Goal: Task Accomplishment & Management: Manage account settings

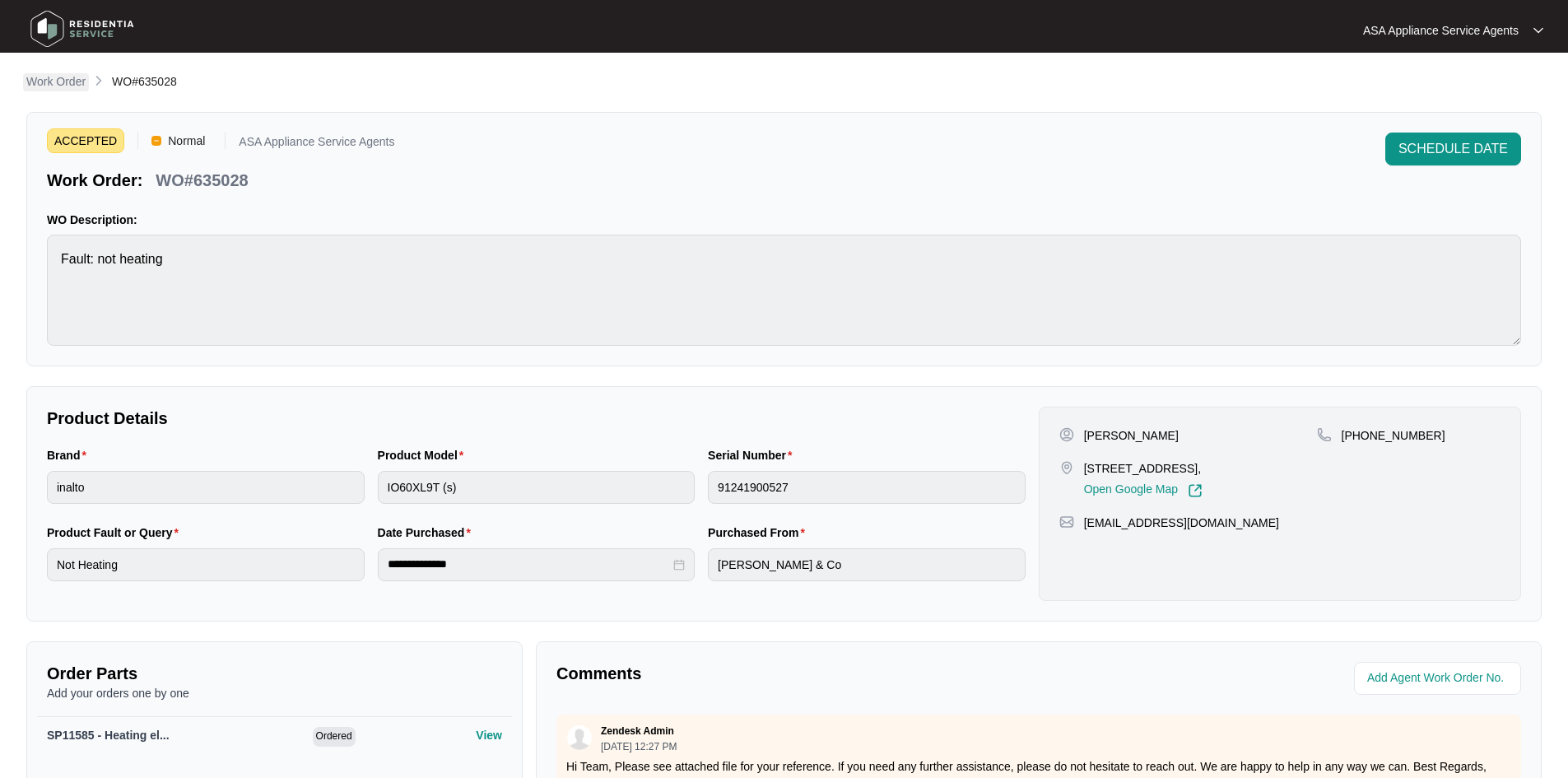
click at [51, 84] on p "Work Order" at bounding box center [56, 82] width 59 height 17
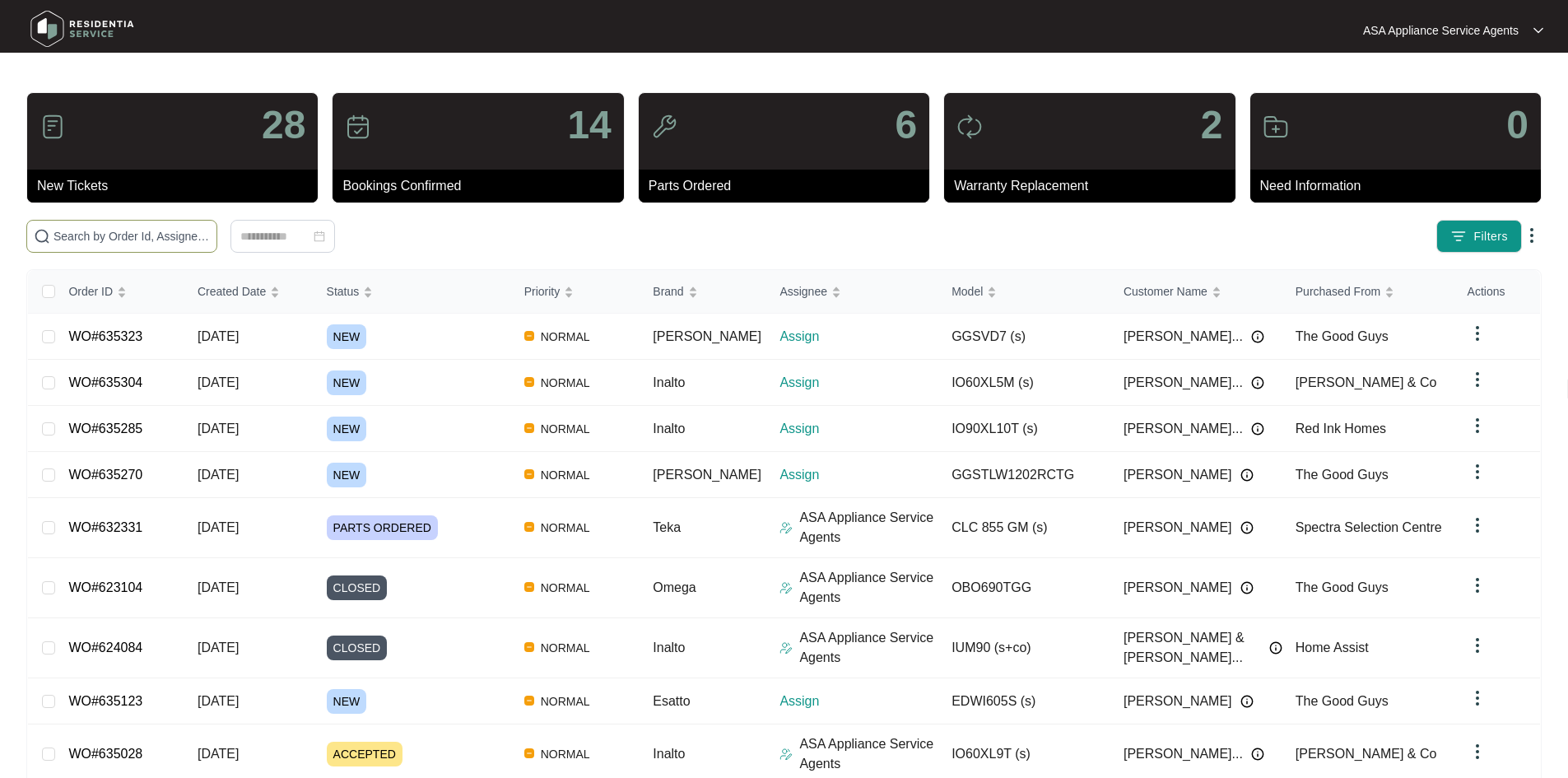
click at [194, 235] on input "text" at bounding box center [131, 236] width 156 height 18
paste input "635123"
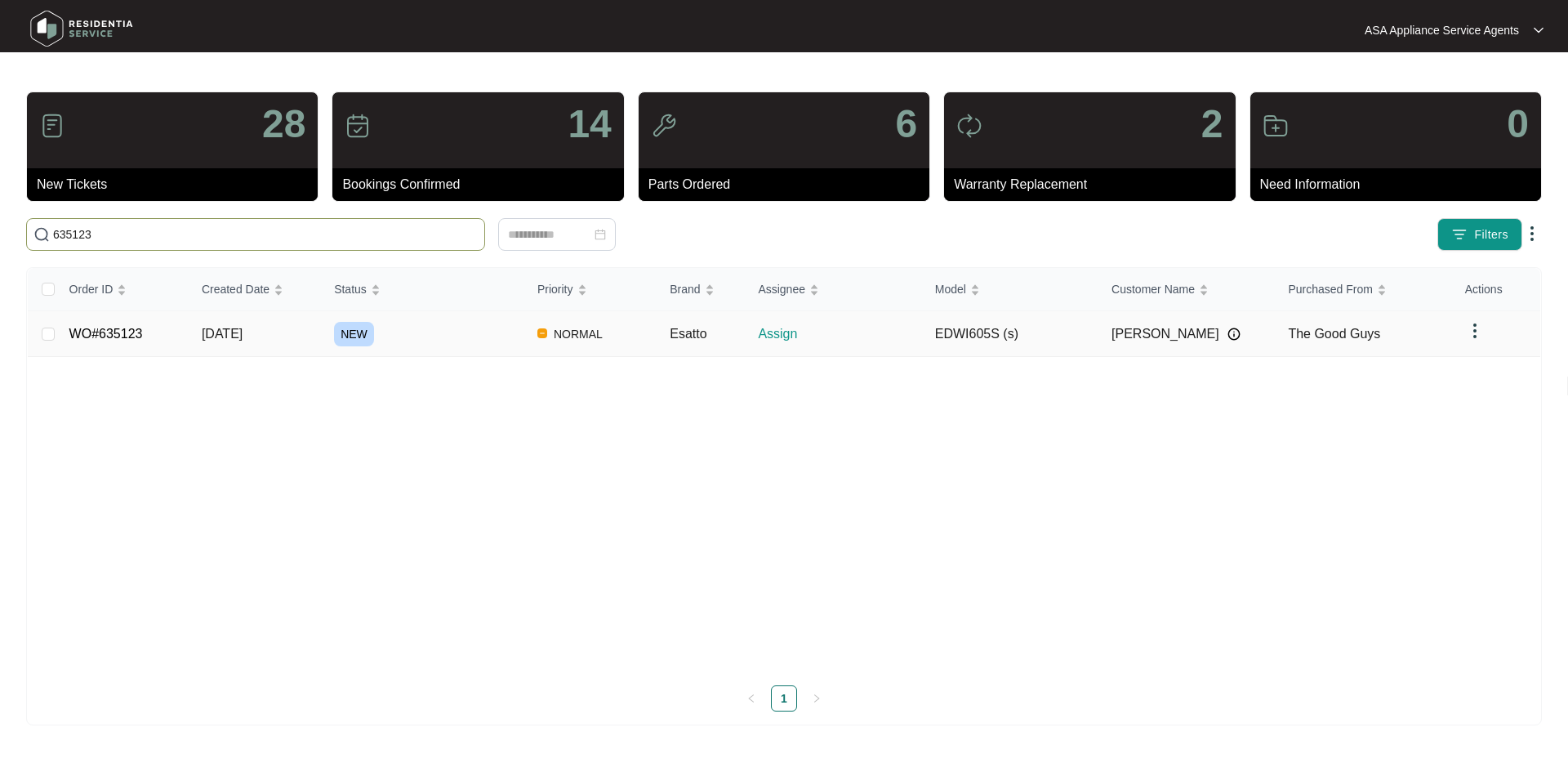
type input "635123"
click at [304, 334] on td "[DATE]" at bounding box center [255, 334] width 132 height 46
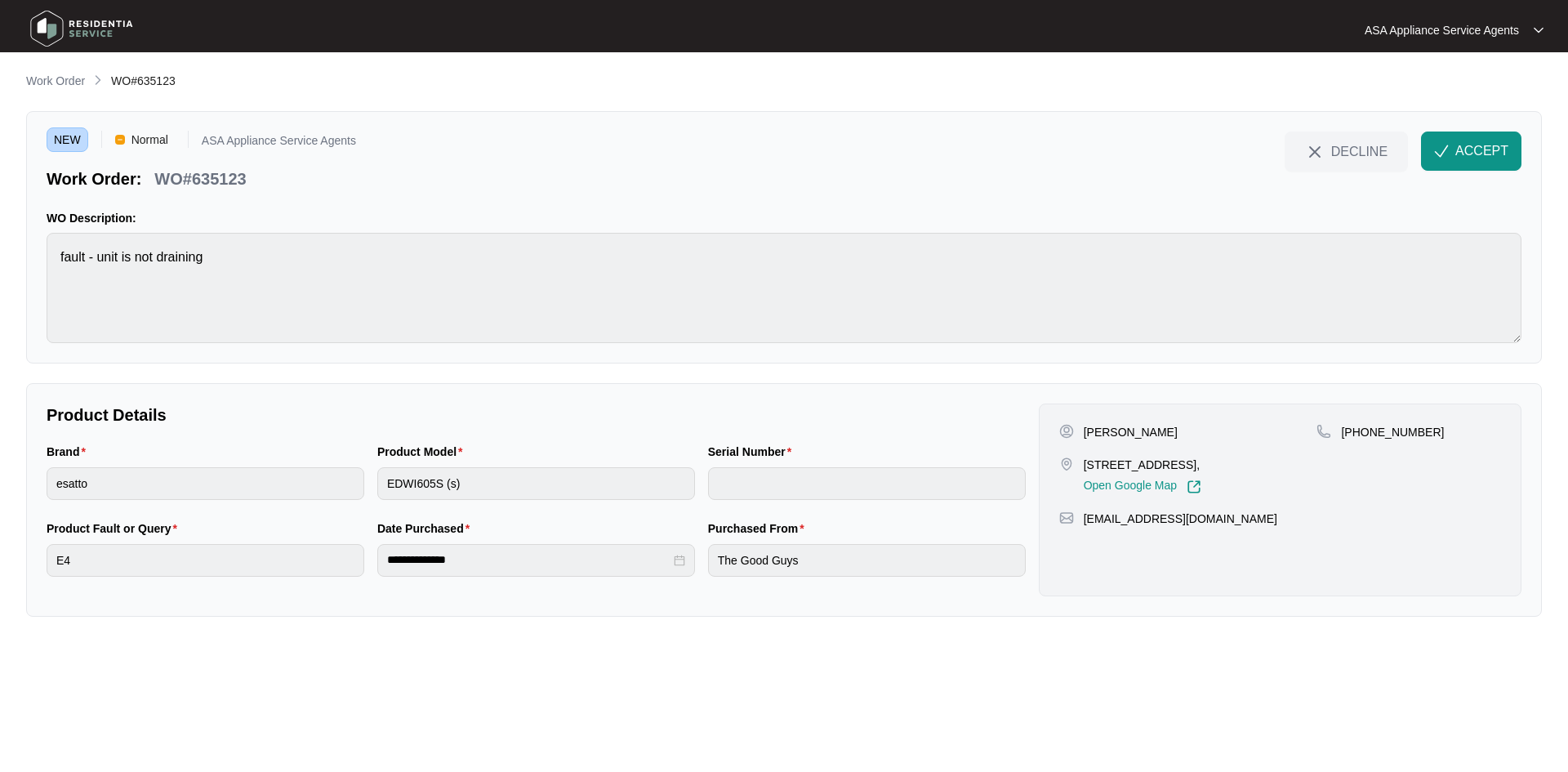
click at [1130, 431] on p "[PERSON_NAME]" at bounding box center [1130, 432] width 94 height 17
copy p "Mir"
click at [1089, 432] on p "[PERSON_NAME]" at bounding box center [1130, 432] width 94 height 17
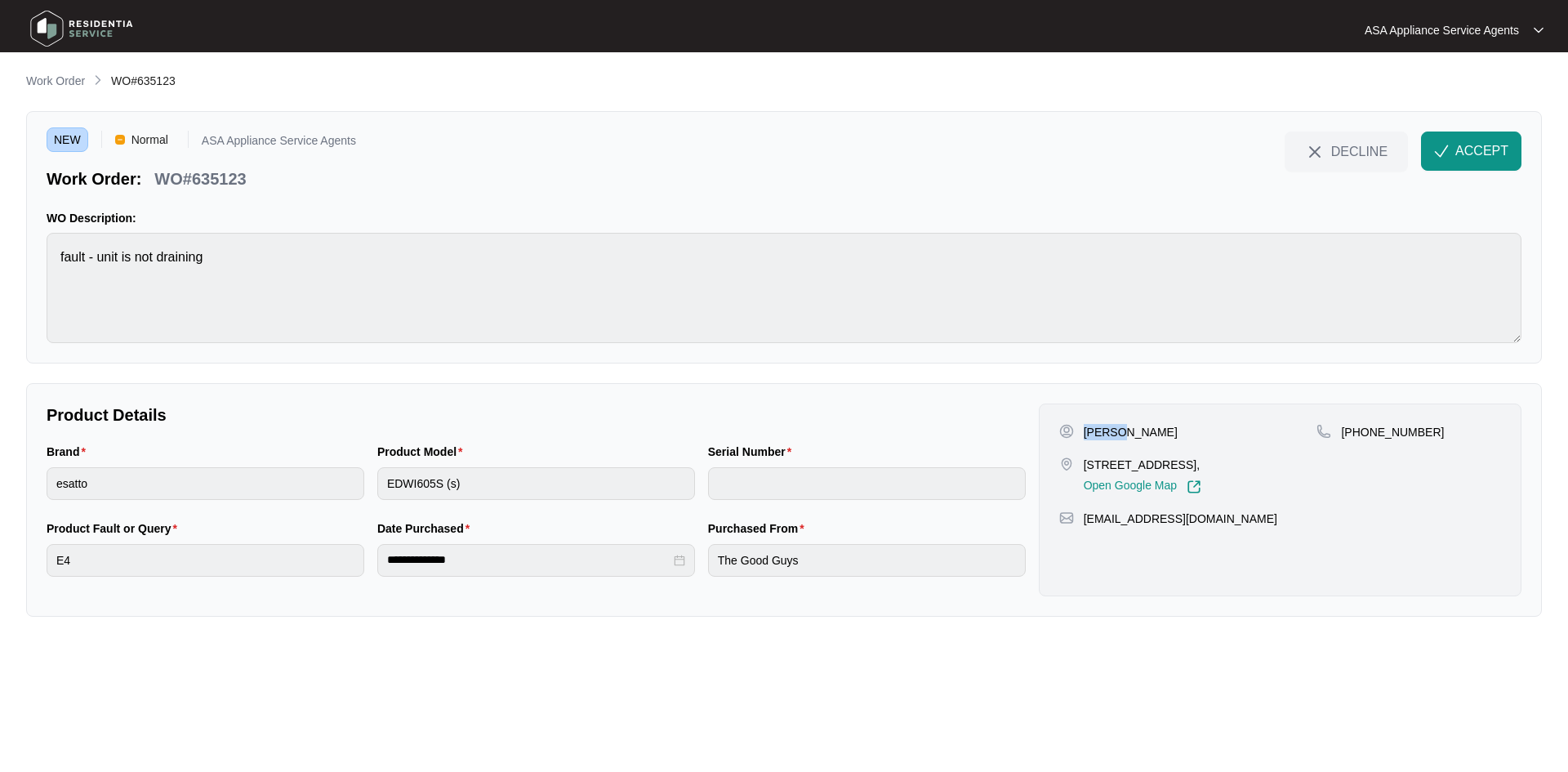
copy p "Sanaz"
drag, startPoint x: 1080, startPoint y: 464, endPoint x: 1202, endPoint y: 465, distance: 122.0
click at [1202, 465] on div "[STREET_ADDRESS], Open Google Map" at bounding box center [1188, 475] width 258 height 37
copy p "[STREET_ADDRESS]"
drag, startPoint x: 1365, startPoint y: 431, endPoint x: 1436, endPoint y: 435, distance: 71.1
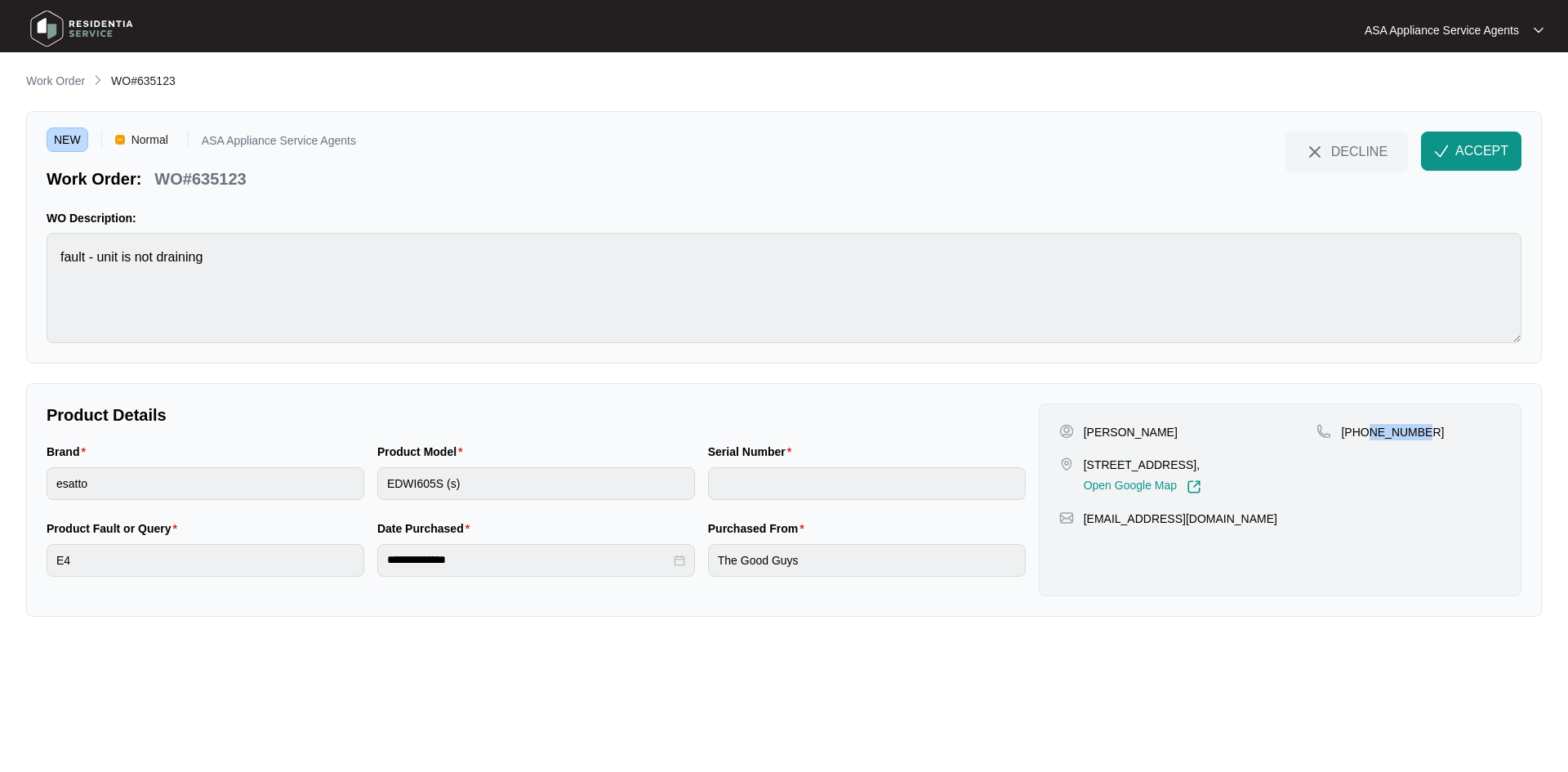
click at [1436, 435] on div "[PHONE_NUMBER]" at bounding box center [1408, 432] width 185 height 17
drag, startPoint x: 1359, startPoint y: 428, endPoint x: 1431, endPoint y: 432, distance: 72.1
click at [1431, 432] on div "[PHONE_NUMBER]" at bounding box center [1408, 432] width 185 height 17
copy p "451005135"
drag, startPoint x: 1208, startPoint y: 520, endPoint x: 1086, endPoint y: 525, distance: 122.1
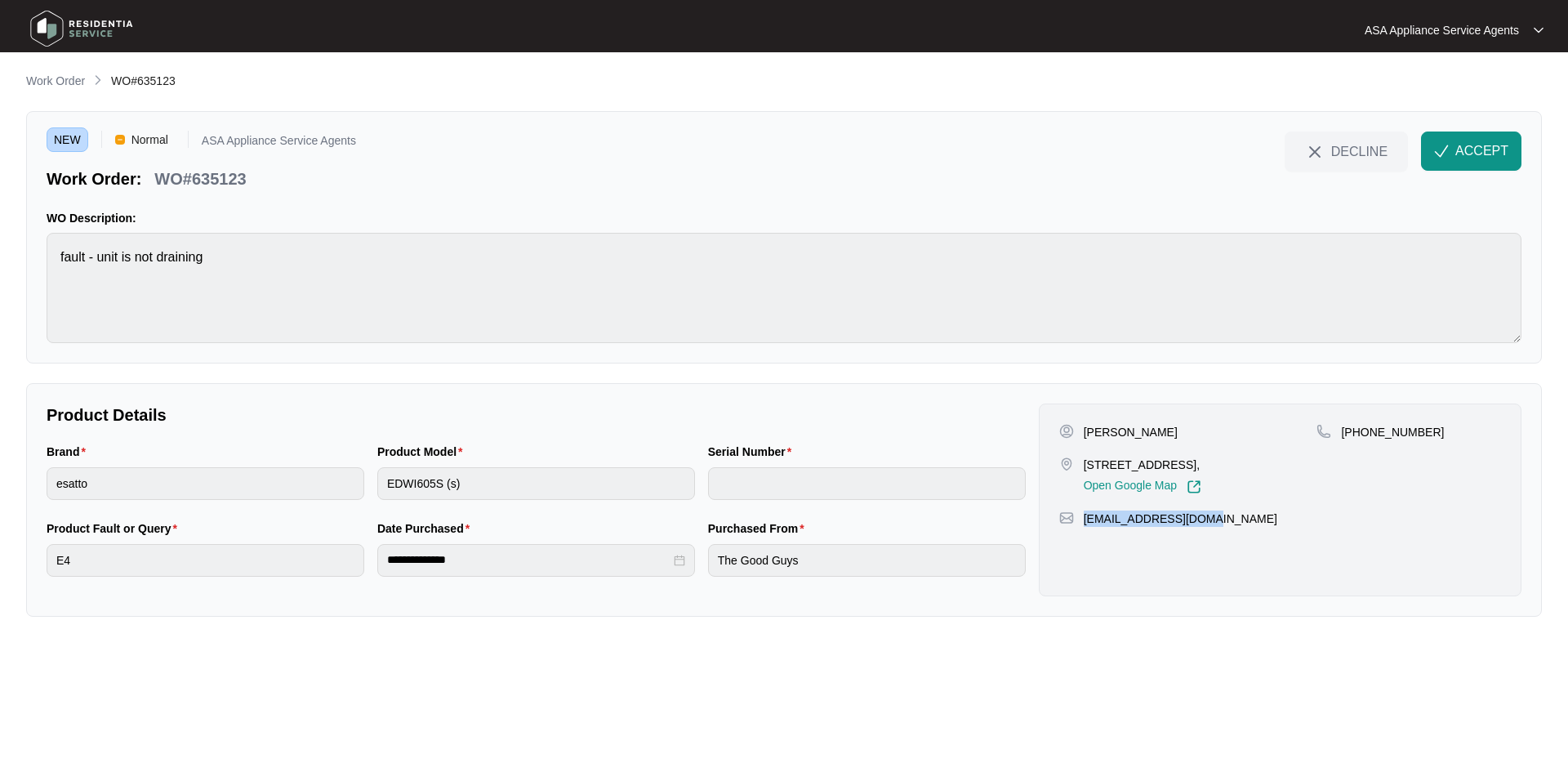
click at [1086, 525] on div "[EMAIL_ADDRESS][DOMAIN_NAME]" at bounding box center [1280, 519] width 442 height 17
copy p "[EMAIL_ADDRESS][DOMAIN_NAME]"
drag, startPoint x: 255, startPoint y: 179, endPoint x: 152, endPoint y: 185, distance: 103.2
click at [152, 185] on div "Work Order: WO#635123" at bounding box center [201, 176] width 310 height 29
copy p "WO#635123"
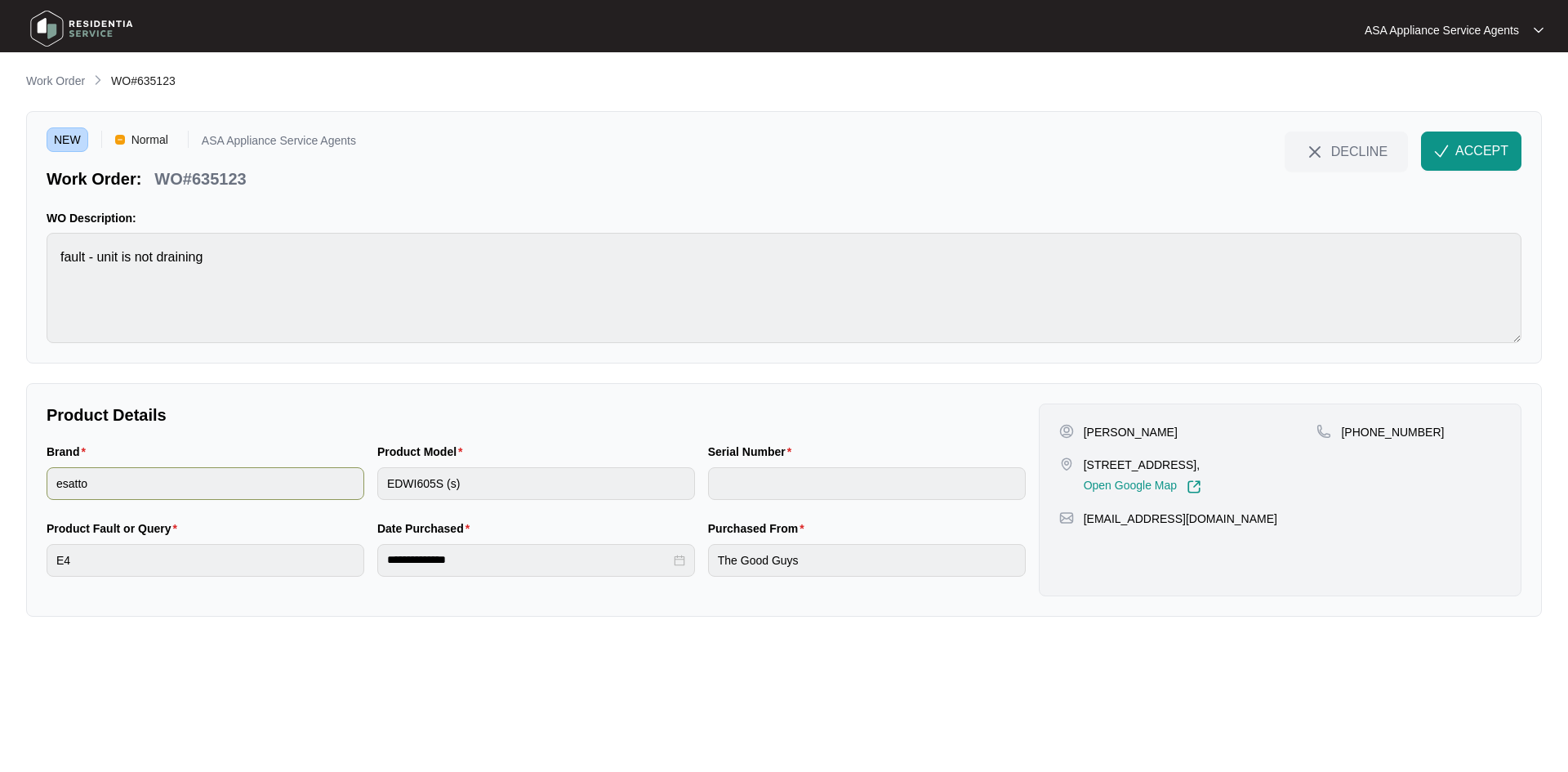
click at [347, 492] on div "Brand esatto Product Model EDWI605S (s) Serial Number" at bounding box center [536, 481] width 993 height 77
click at [1442, 152] on img "button" at bounding box center [1441, 152] width 15 height 15
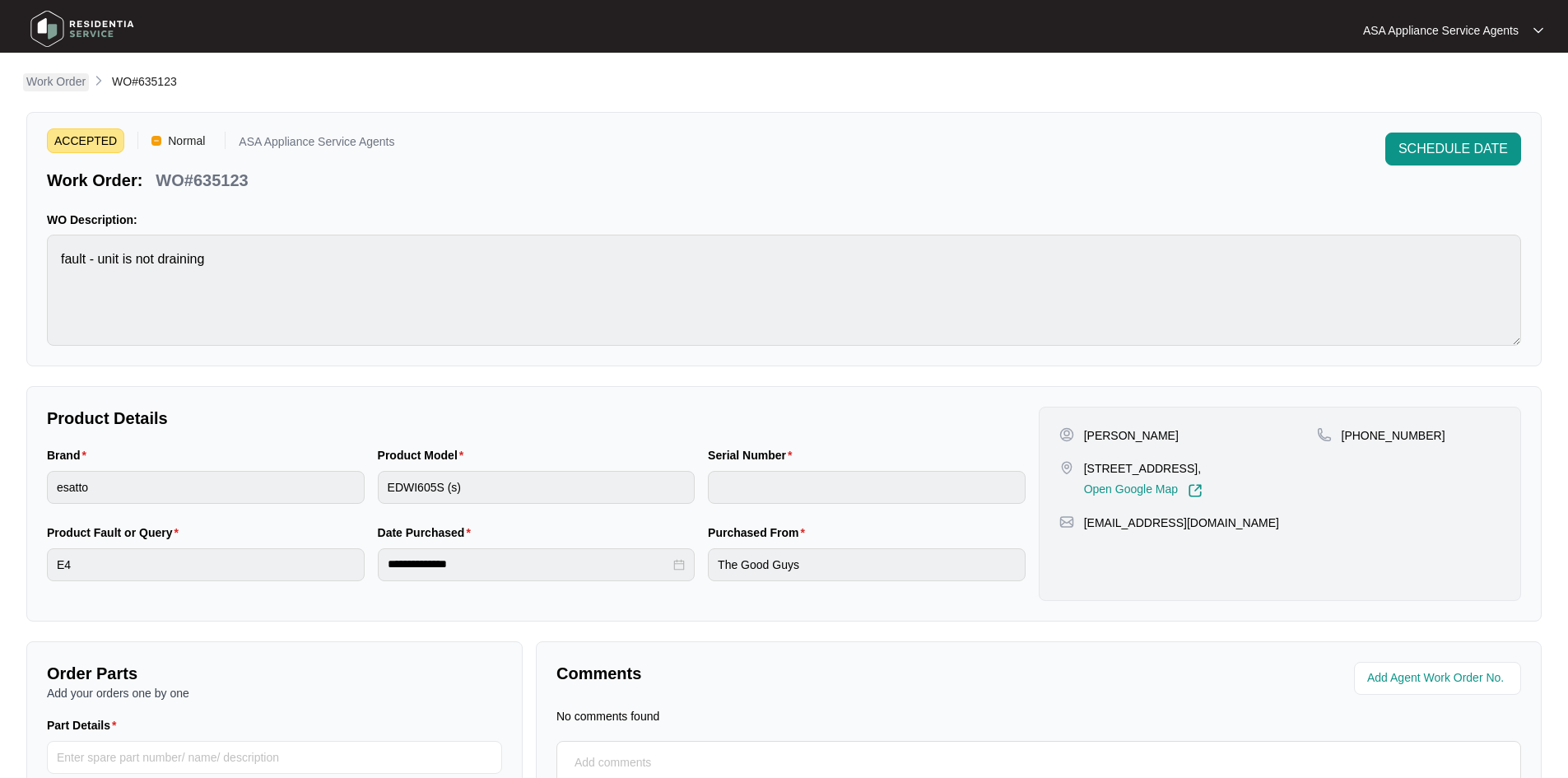
click at [65, 80] on p "Work Order" at bounding box center [56, 82] width 59 height 17
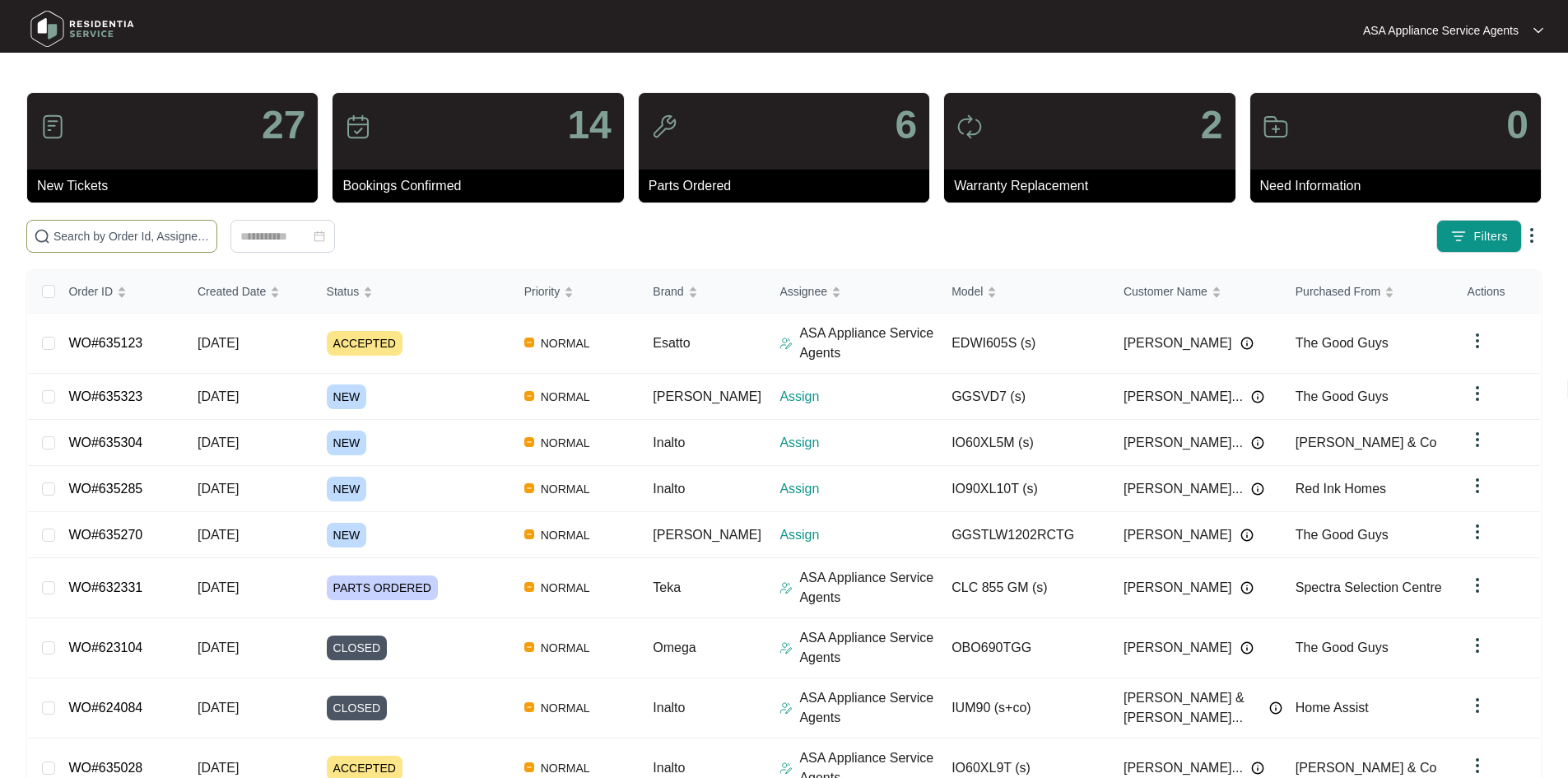
click at [189, 226] on span at bounding box center [122, 235] width 191 height 33
paste input "635270"
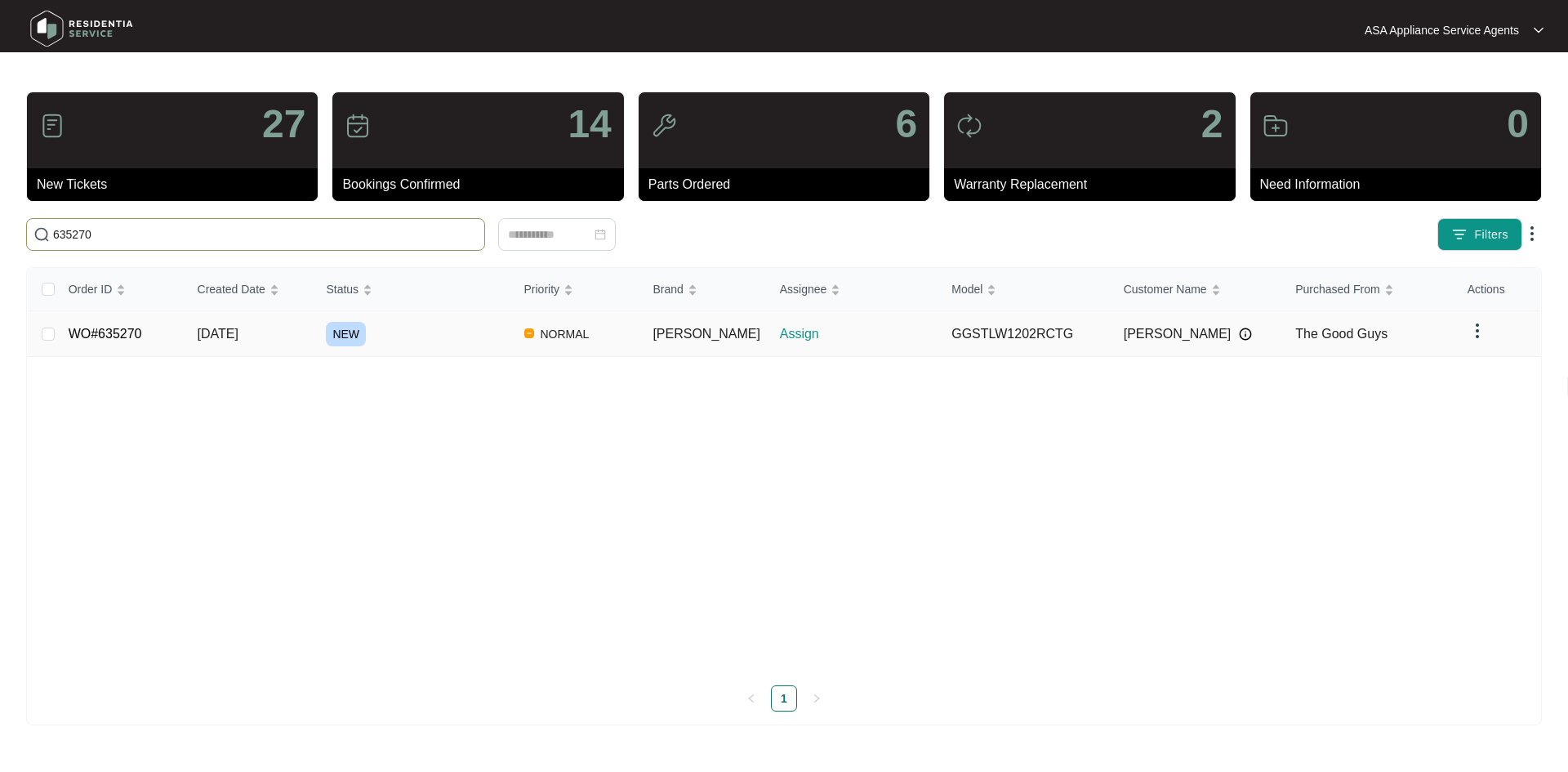
type input "635270"
click at [299, 336] on td "[DATE]" at bounding box center [249, 334] width 129 height 46
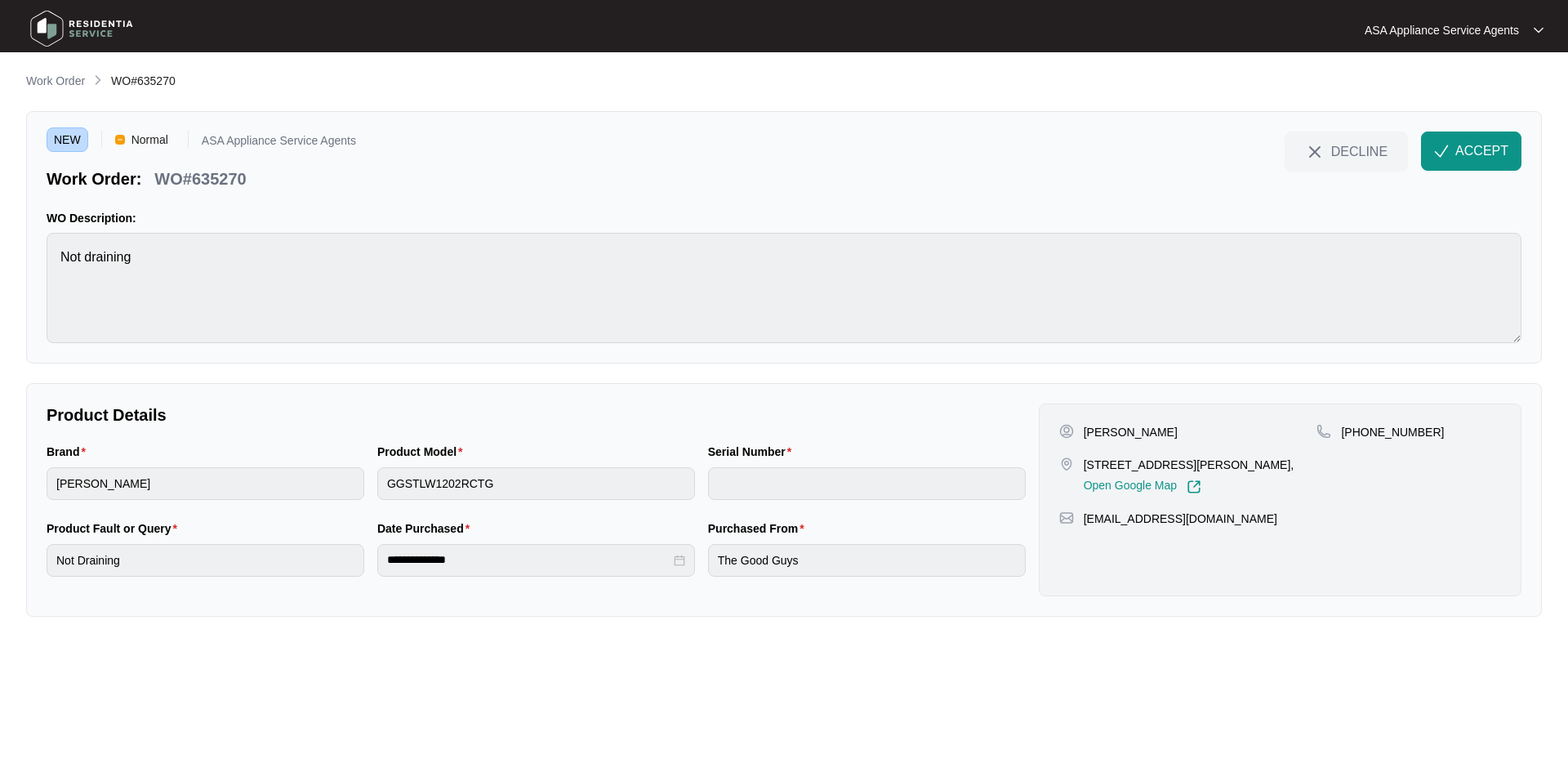
click at [1131, 432] on p "[PERSON_NAME]" at bounding box center [1130, 432] width 94 height 17
copy p "Dang"
click at [1094, 432] on p "[PERSON_NAME]" at bounding box center [1130, 432] width 94 height 17
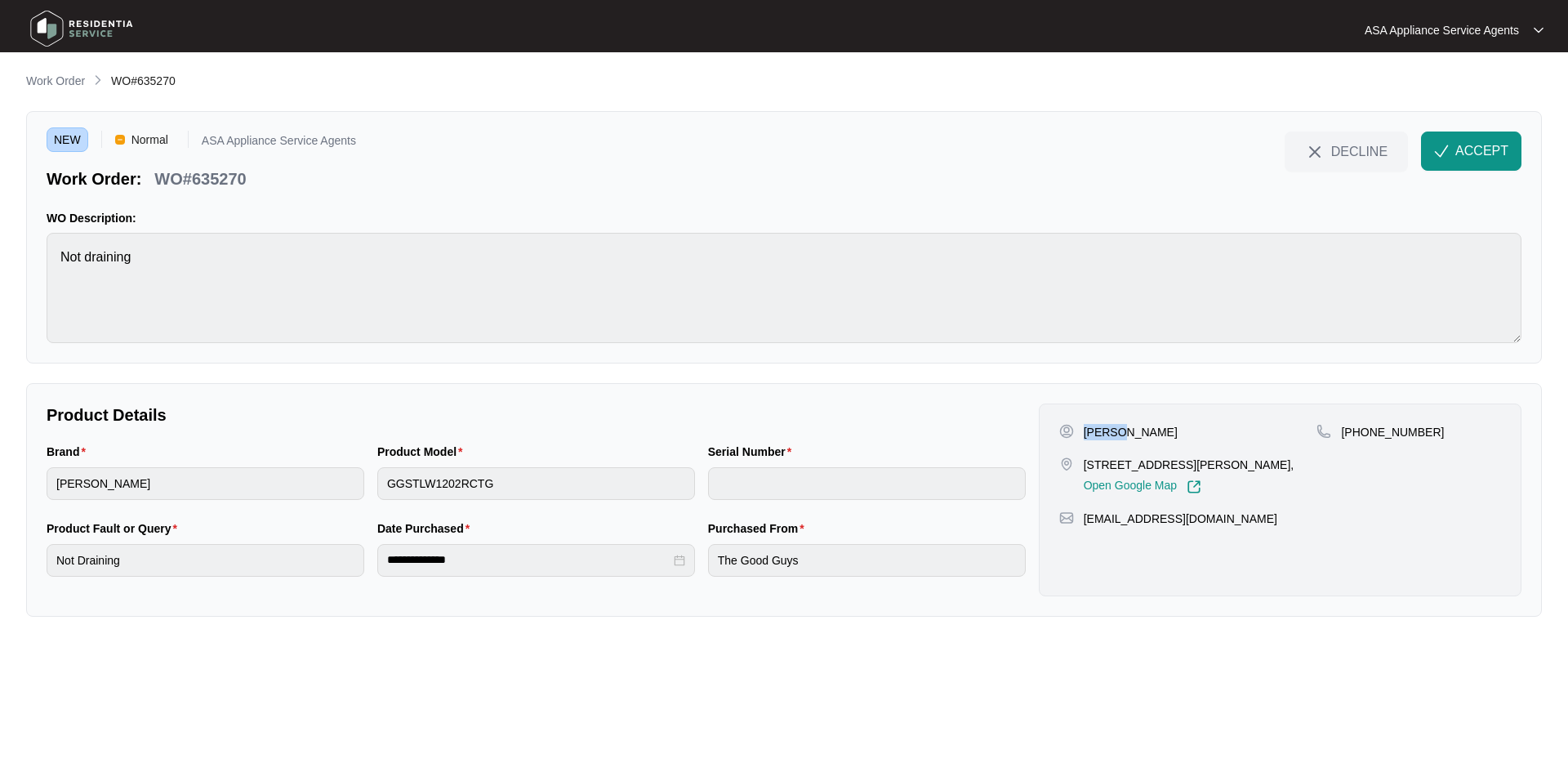
copy p "[PERSON_NAME]"
drag, startPoint x: 1154, startPoint y: 462, endPoint x: 1025, endPoint y: 456, distance: 129.1
click at [1085, 462] on p "[STREET_ADDRESS][PERSON_NAME]," at bounding box center [1189, 465] width 211 height 17
copy p "[STREET_ADDRESS][PERSON_NAME]"
drag, startPoint x: 1360, startPoint y: 431, endPoint x: 1427, endPoint y: 433, distance: 67.0
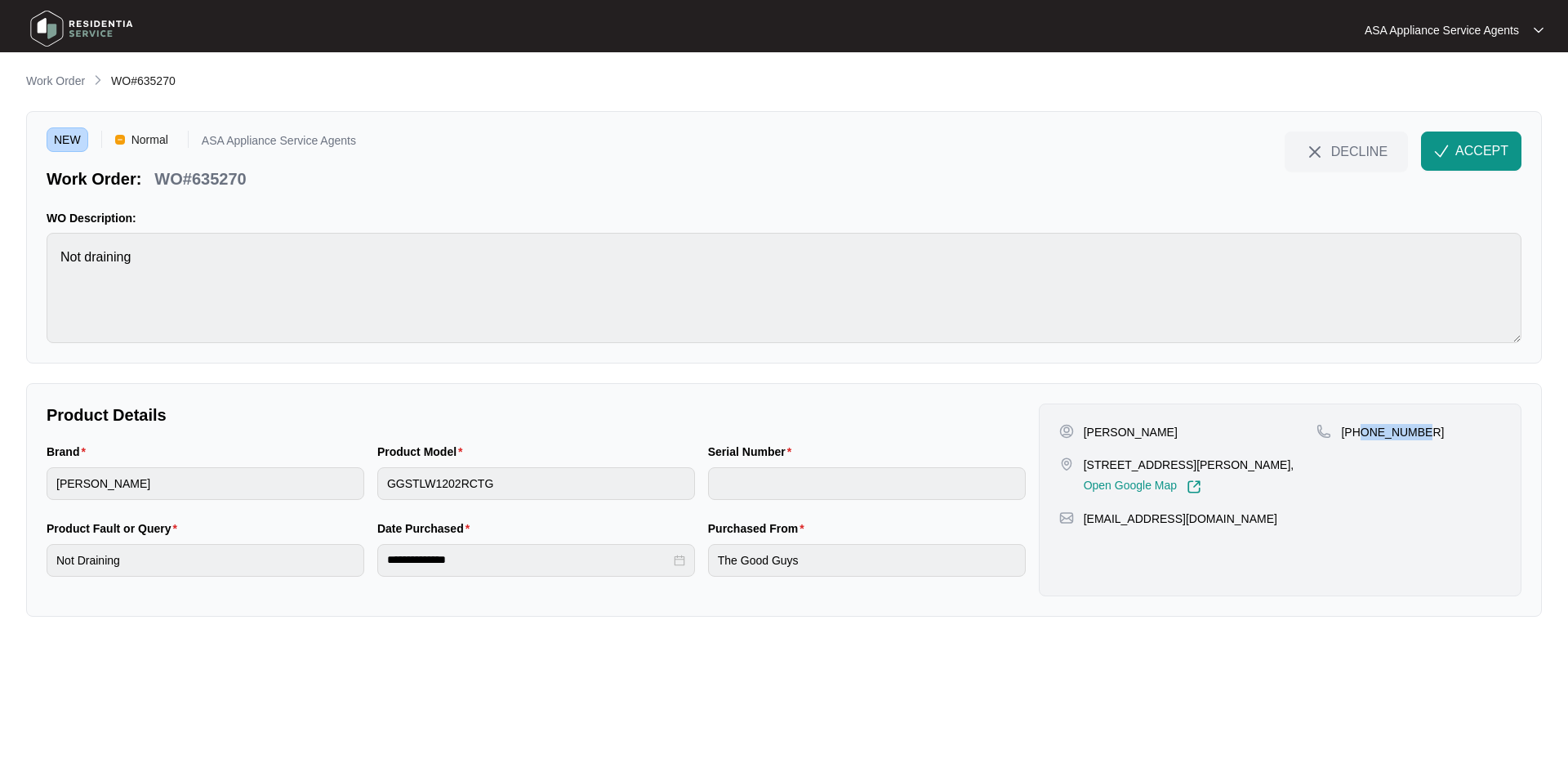
click at [1443, 437] on div "[PHONE_NUMBER]" at bounding box center [1408, 432] width 185 height 17
copy p "406279899"
drag, startPoint x: 1235, startPoint y: 519, endPoint x: 1086, endPoint y: 521, distance: 149.0
click at [1086, 521] on div "[EMAIL_ADDRESS][DOMAIN_NAME]" at bounding box center [1280, 519] width 442 height 17
click at [341, 511] on div "Brand [PERSON_NAME] Product Model GGSTLW1202RCTG Serial Number" at bounding box center [536, 481] width 993 height 77
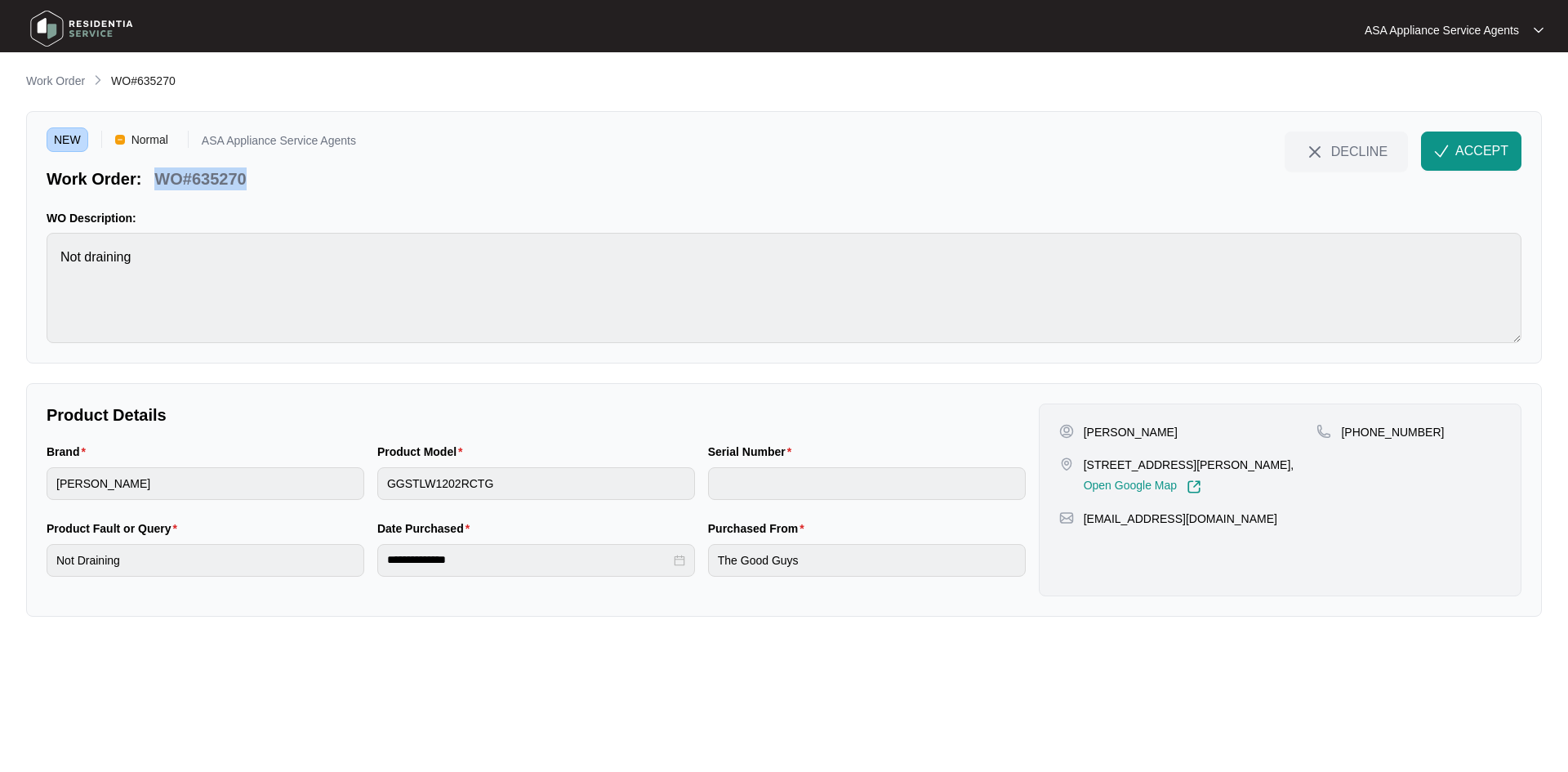
drag, startPoint x: 250, startPoint y: 179, endPoint x: 124, endPoint y: 198, distance: 127.4
click at [151, 190] on div "WO#635270" at bounding box center [200, 176] width 104 height 29
click at [1450, 147] on button "ACCEPT" at bounding box center [1470, 151] width 100 height 39
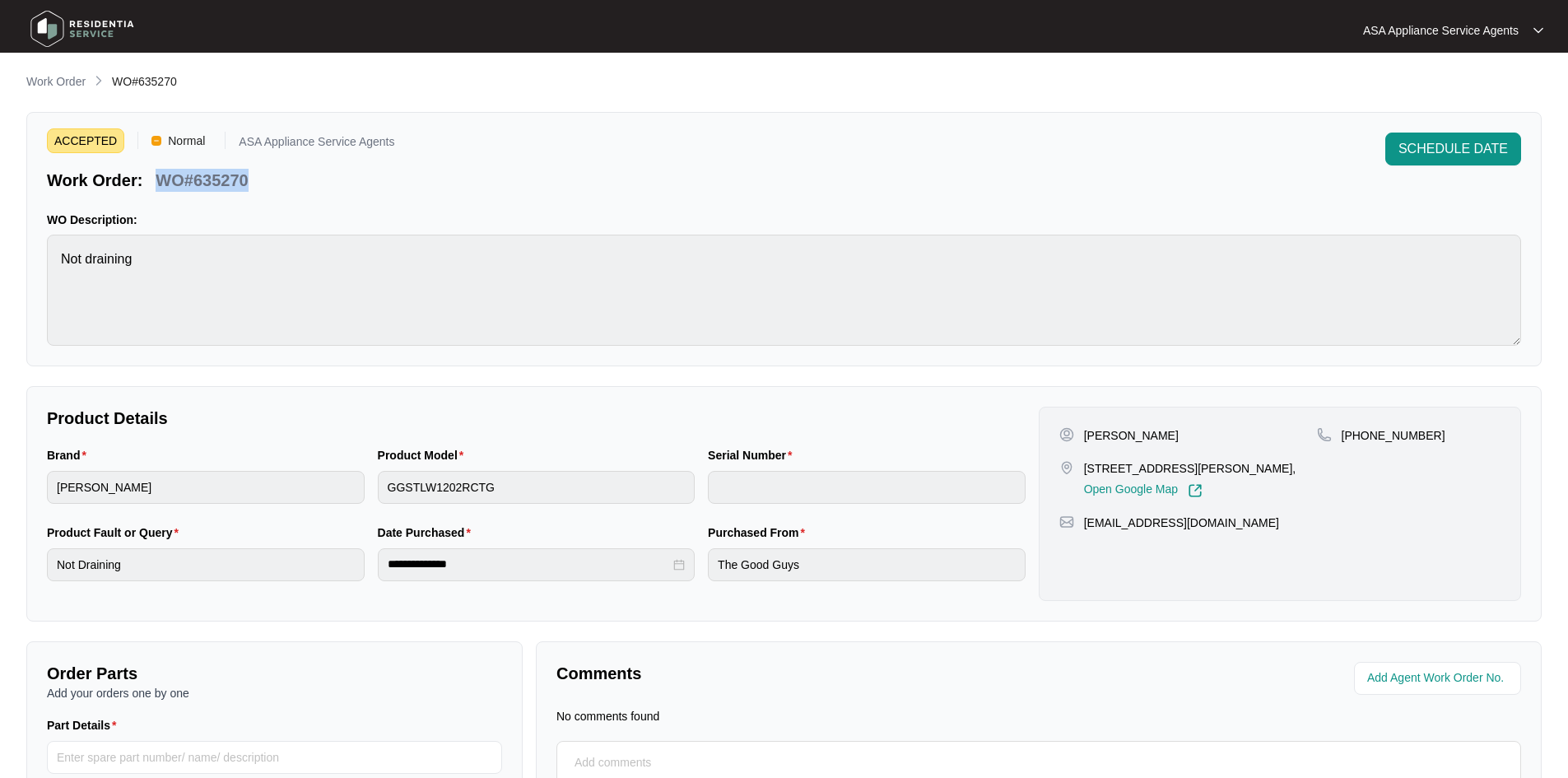
drag, startPoint x: 71, startPoint y: 78, endPoint x: 97, endPoint y: 48, distance: 39.7
click at [71, 78] on p "Work Order" at bounding box center [56, 82] width 59 height 17
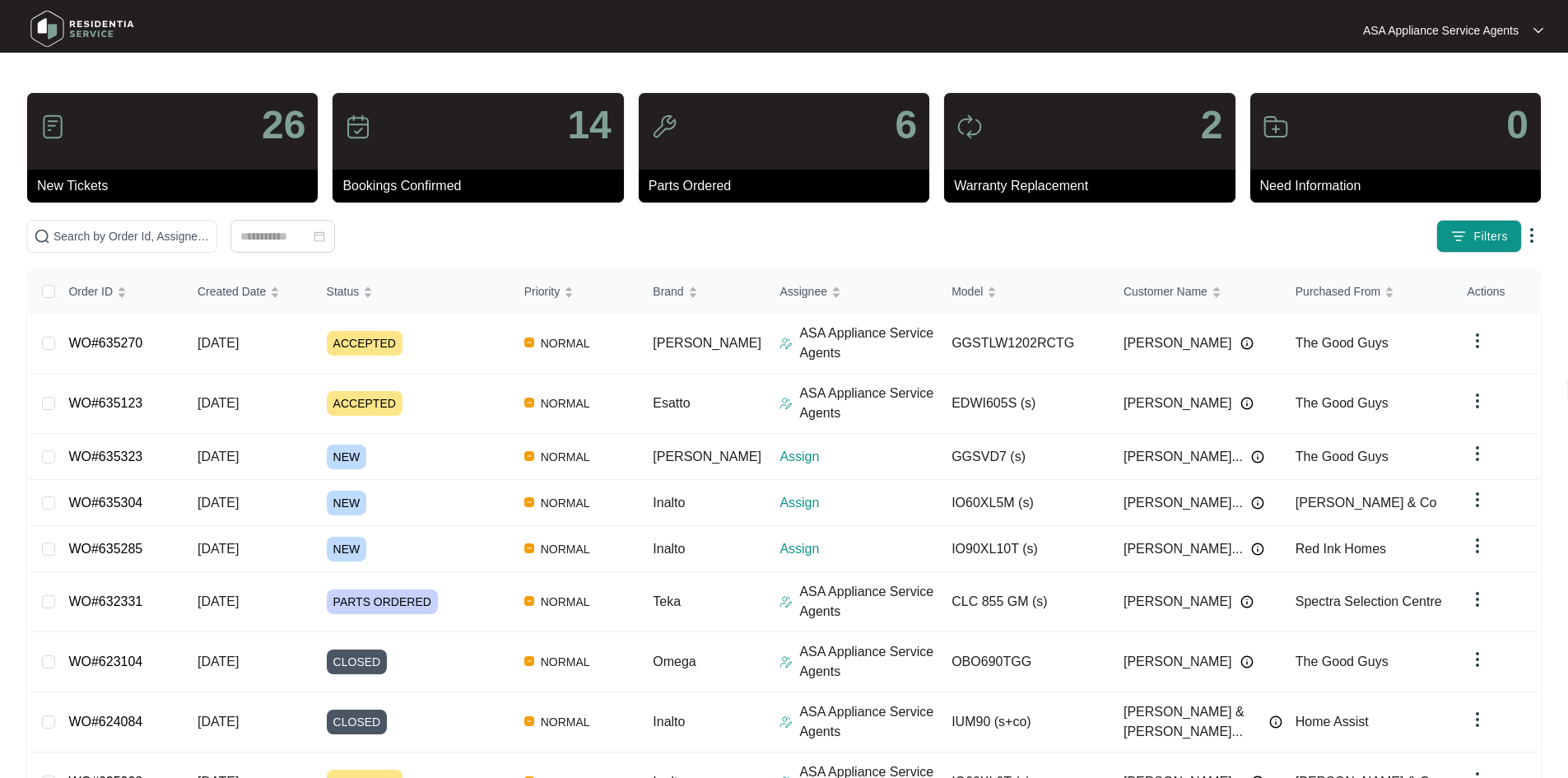
click at [118, 65] on main "26 New Tickets 14 Bookings Confirmed 6 Parts Ordered 2 Warranty Replacement 0 N…" at bounding box center [784, 476] width 1568 height 952
click at [134, 219] on div "26 New Tickets 14 Bookings Confirmed 6 Parts Ordered 2 Warranty Replacement 0 N…" at bounding box center [784, 508] width 1515 height 834
click at [123, 231] on input "text" at bounding box center [131, 236] width 156 height 18
paste input "635285"
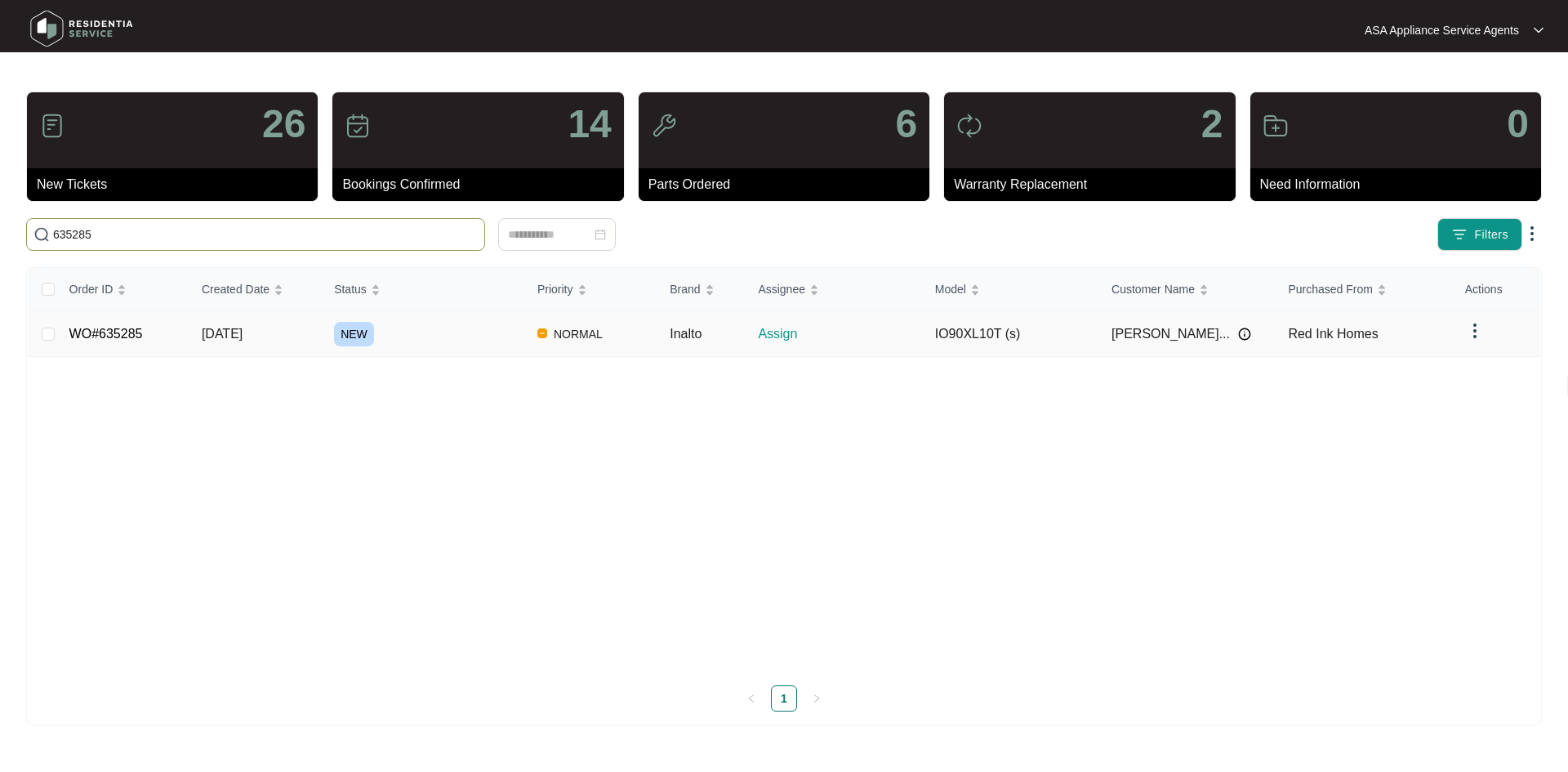
type input "635285"
click at [216, 322] on td "[DATE]" at bounding box center [255, 334] width 132 height 46
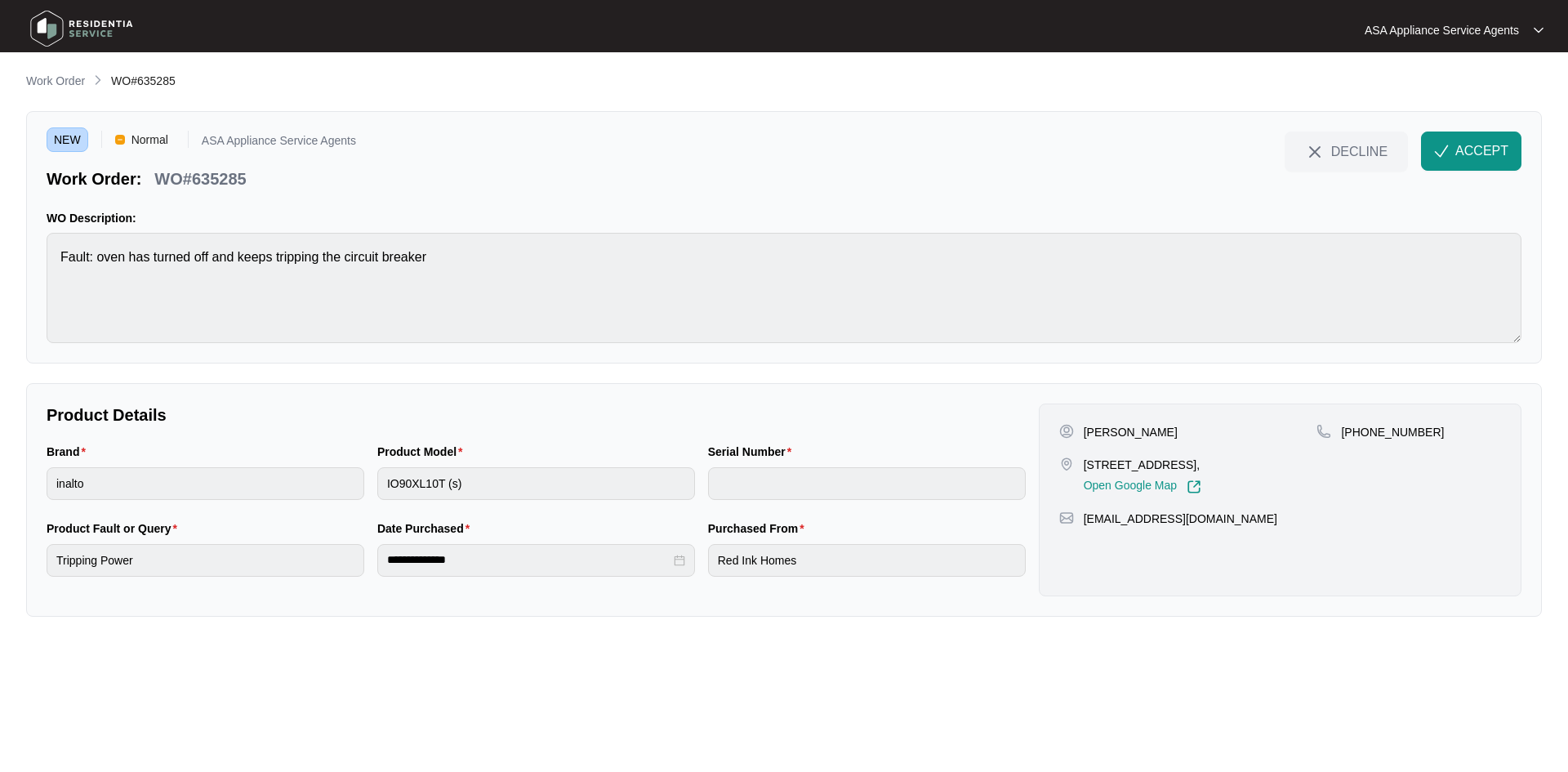
click at [1152, 437] on p "[PERSON_NAME]" at bounding box center [1130, 432] width 94 height 17
click at [1092, 426] on p "[PERSON_NAME]" at bounding box center [1130, 432] width 94 height 17
click at [1093, 426] on p "[PERSON_NAME]" at bounding box center [1130, 432] width 94 height 17
drag, startPoint x: 1078, startPoint y: 464, endPoint x: 1186, endPoint y: 468, distance: 108.1
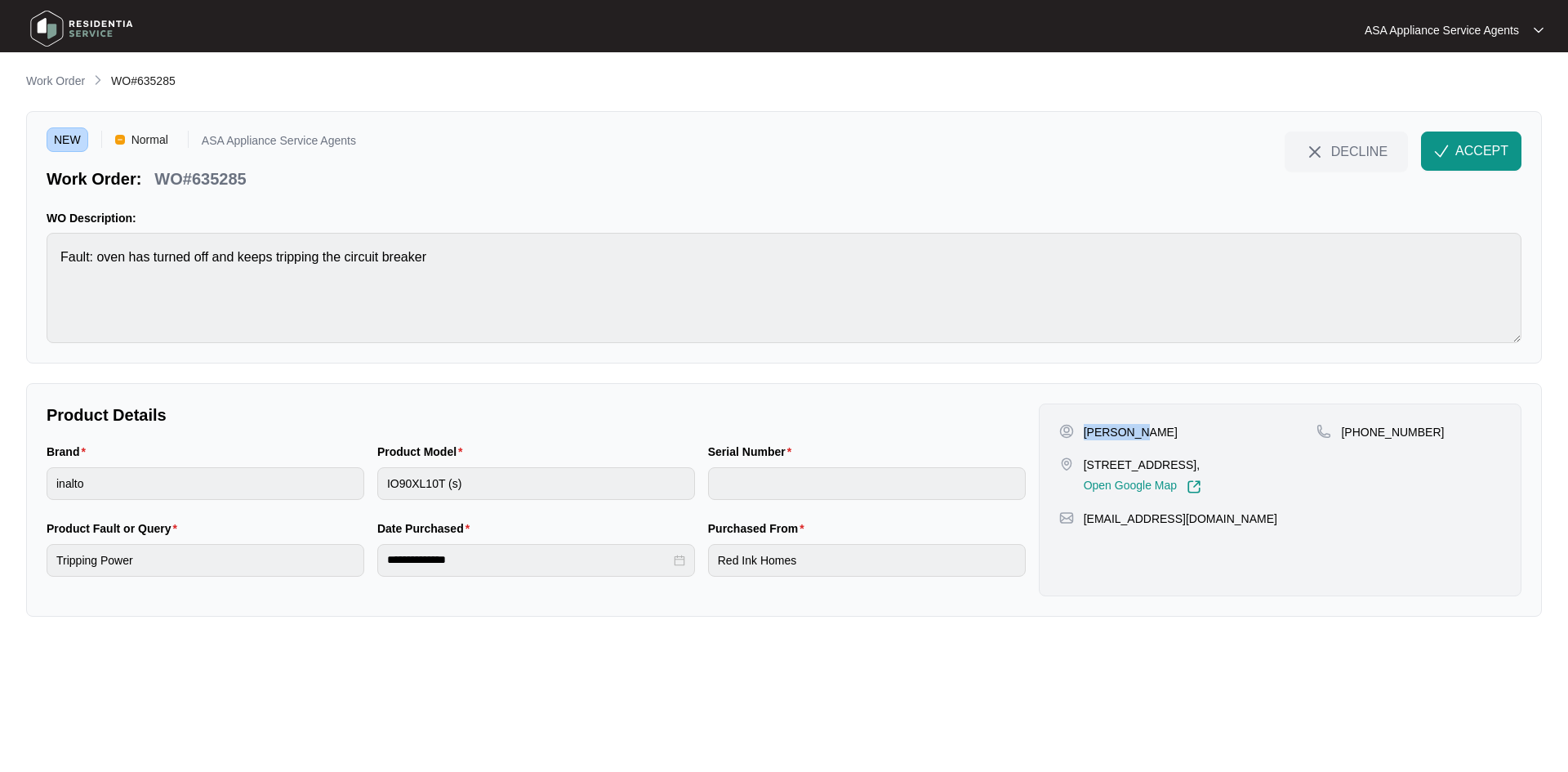
click at [1186, 468] on div "[STREET_ADDRESS], Open Google Map" at bounding box center [1188, 475] width 258 height 37
drag, startPoint x: 1361, startPoint y: 434, endPoint x: 1431, endPoint y: 432, distance: 70.0
click at [1431, 432] on div "[PHONE_NUMBER]" at bounding box center [1408, 432] width 185 height 17
drag, startPoint x: 1232, startPoint y: 524, endPoint x: 1258, endPoint y: 524, distance: 26.0
click at [1237, 523] on p "[EMAIL_ADDRESS][DOMAIN_NAME]" at bounding box center [1181, 519] width 194 height 17
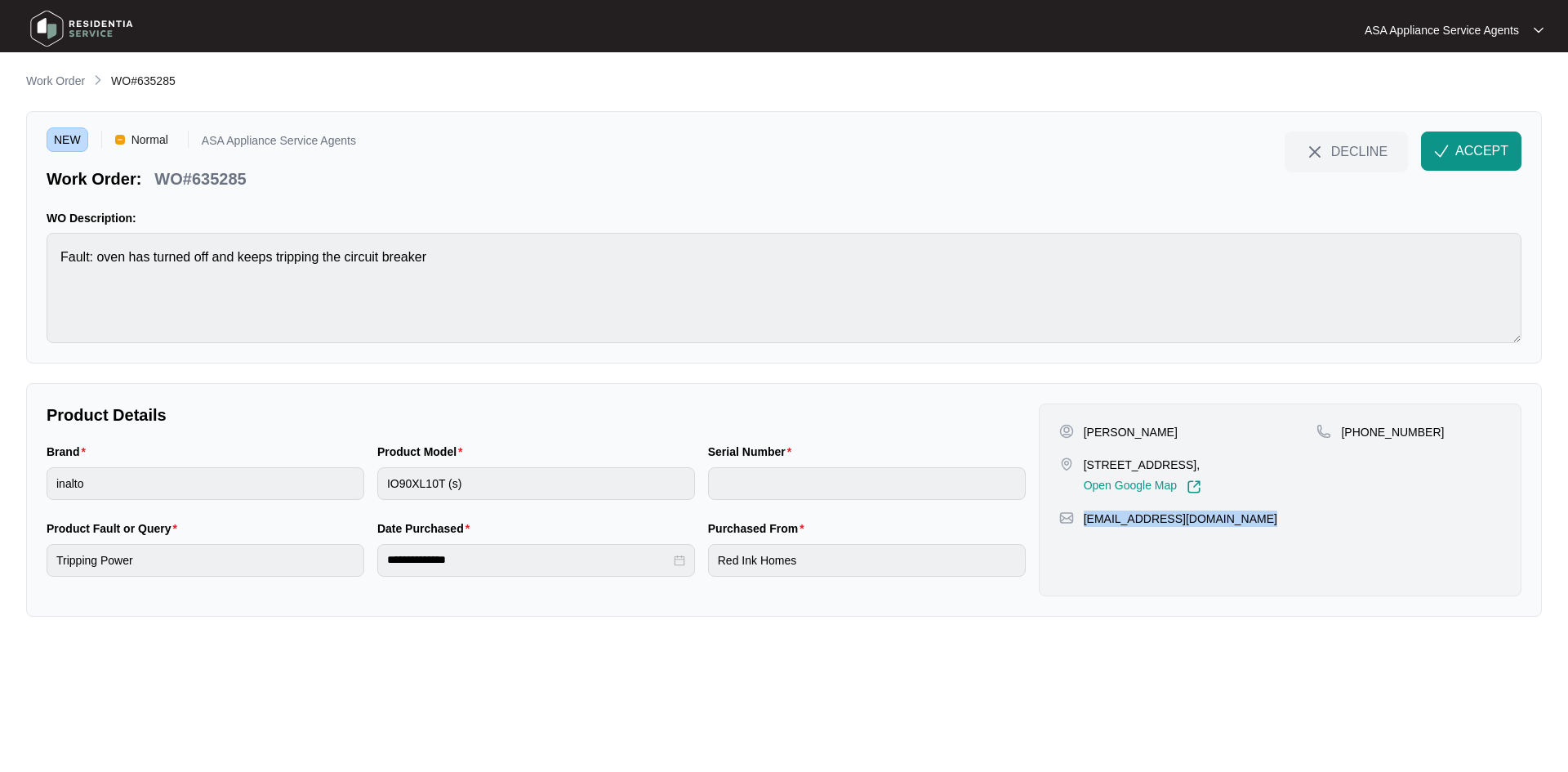
drag, startPoint x: 1266, startPoint y: 524, endPoint x: 1085, endPoint y: 524, distance: 181.0
click at [1085, 524] on div "[EMAIL_ADDRESS][DOMAIN_NAME]" at bounding box center [1280, 519] width 442 height 17
click at [0, 273] on html "**********" at bounding box center [784, 386] width 1568 height 772
drag, startPoint x: 272, startPoint y: 188, endPoint x: 151, endPoint y: 181, distance: 121.2
click at [151, 181] on div "Work Order: WO#635285" at bounding box center [201, 176] width 310 height 29
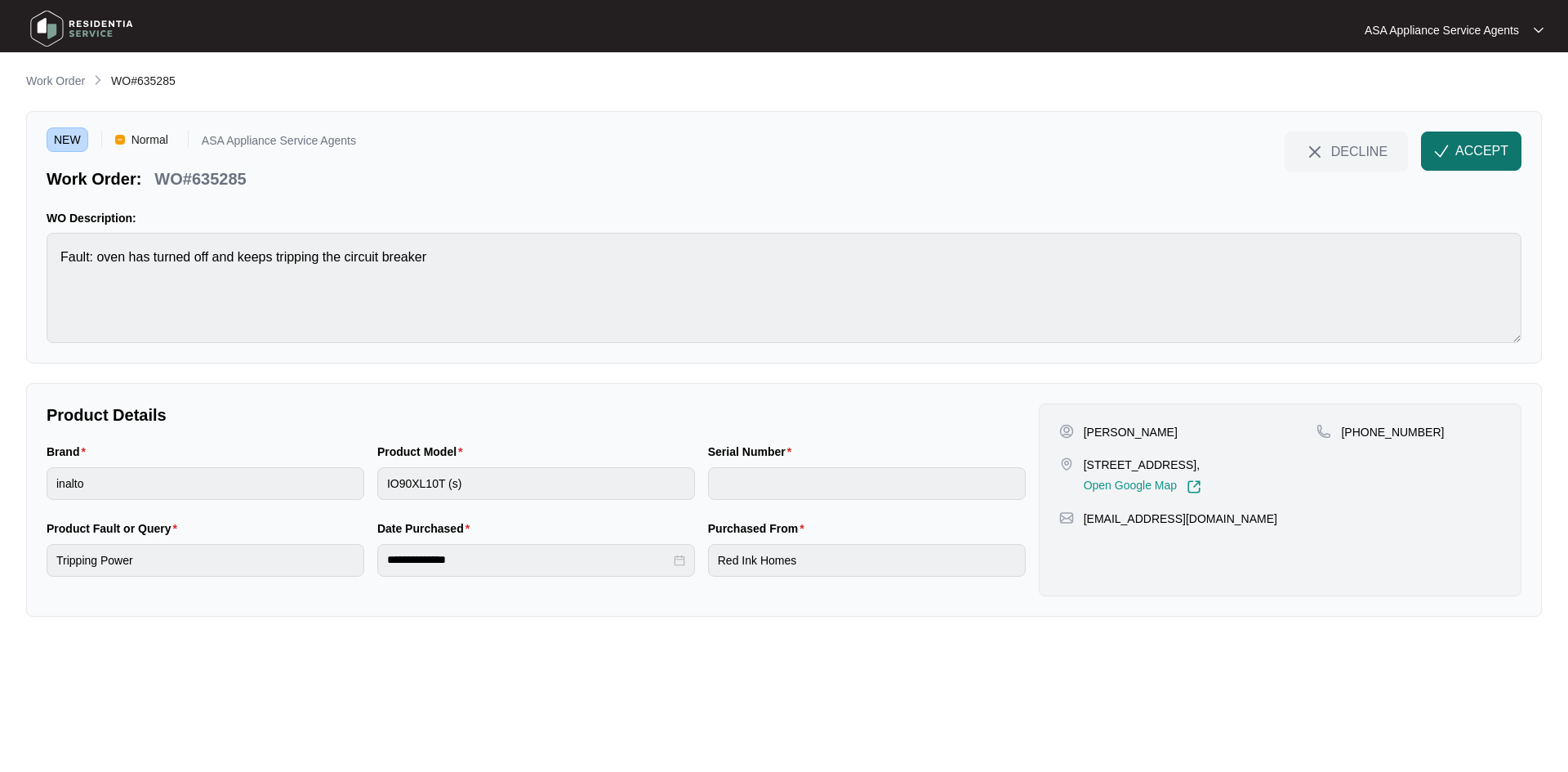
click at [1479, 148] on span "ACCEPT" at bounding box center [1482, 152] width 53 height 20
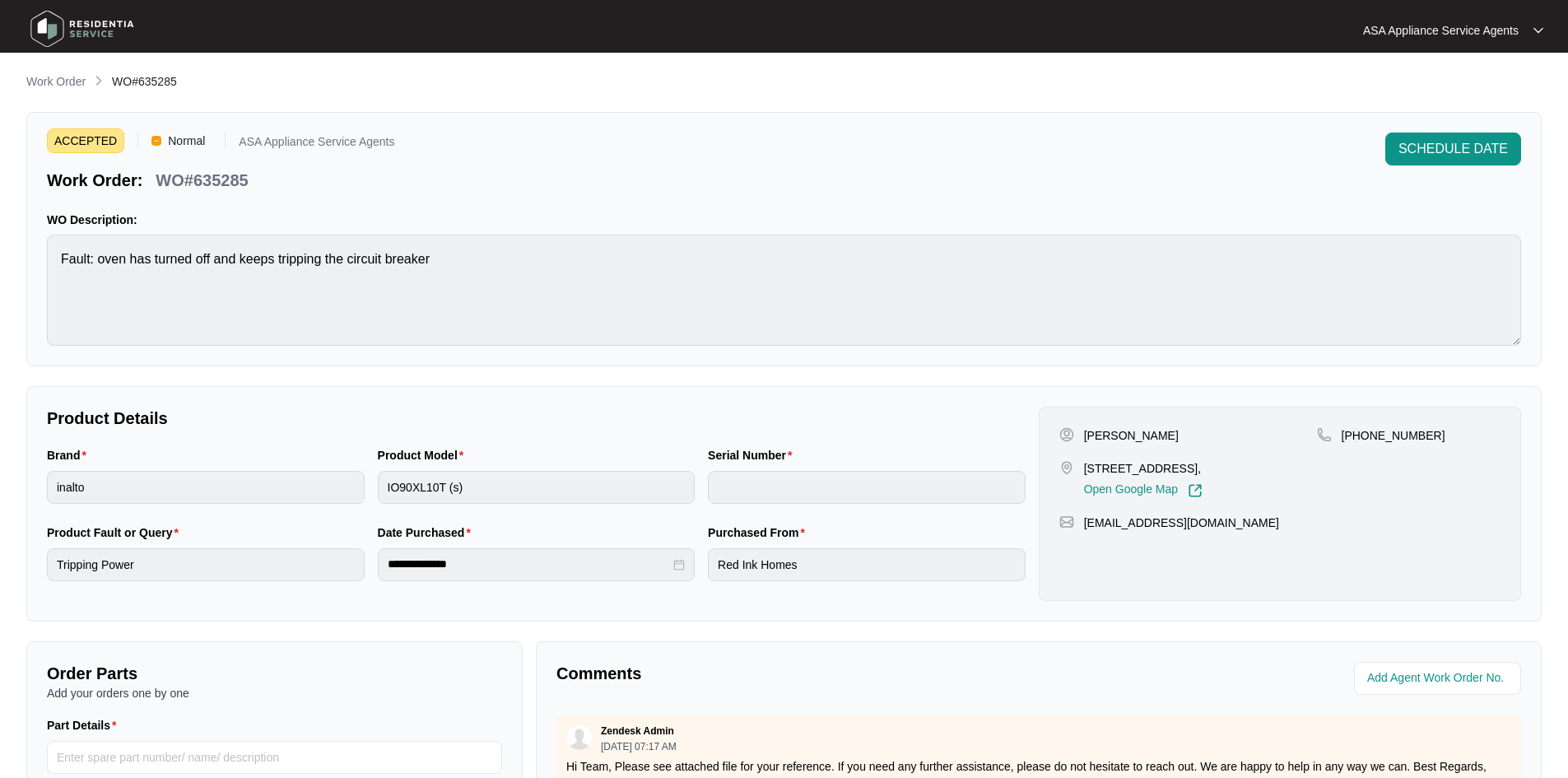
click at [139, 109] on div "**********" at bounding box center [784, 569] width 1515 height 993
click at [65, 83] on p "Work Order" at bounding box center [56, 82] width 59 height 17
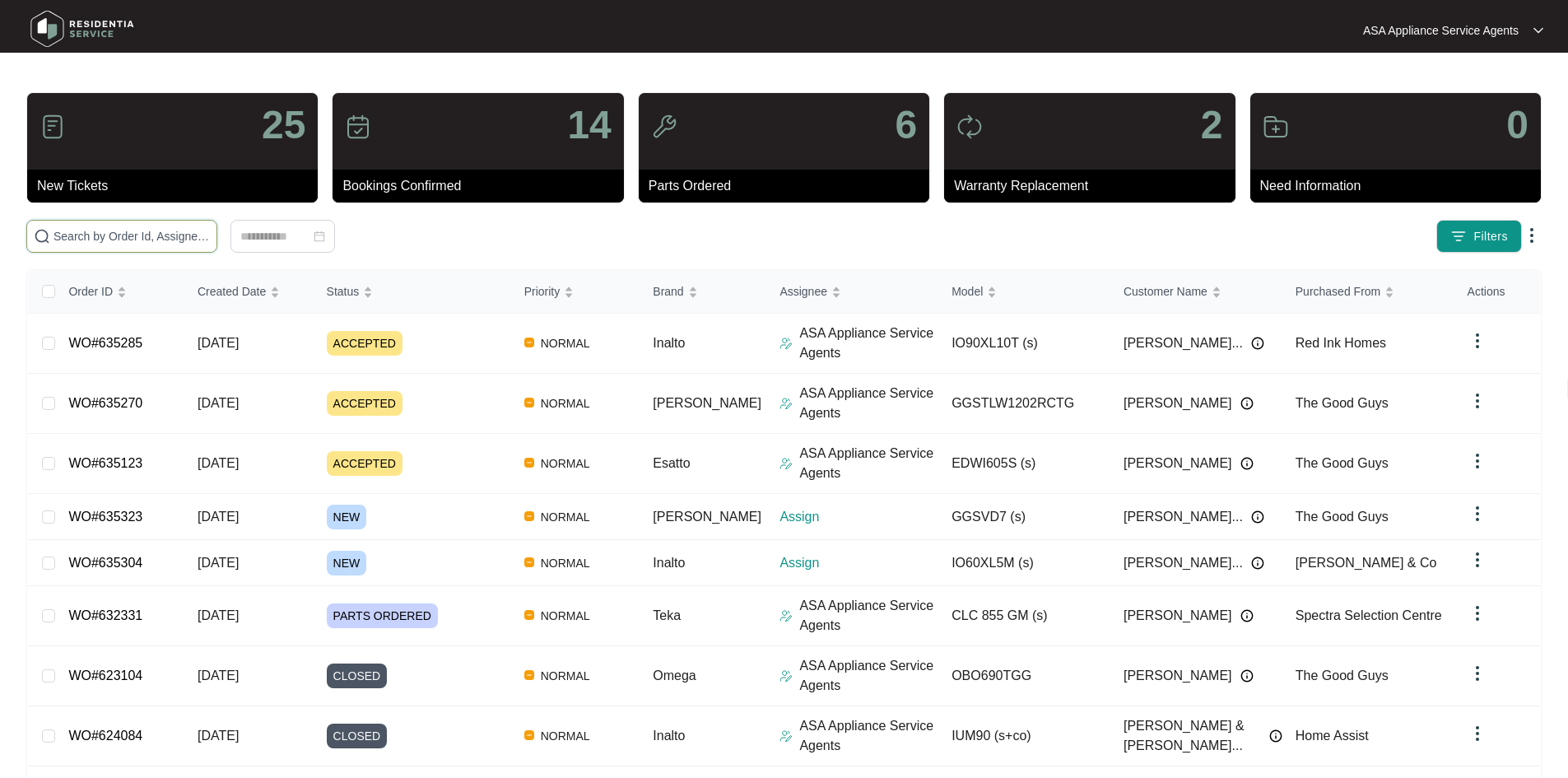
click at [210, 242] on input "text" at bounding box center [131, 236] width 156 height 18
paste input "635304"
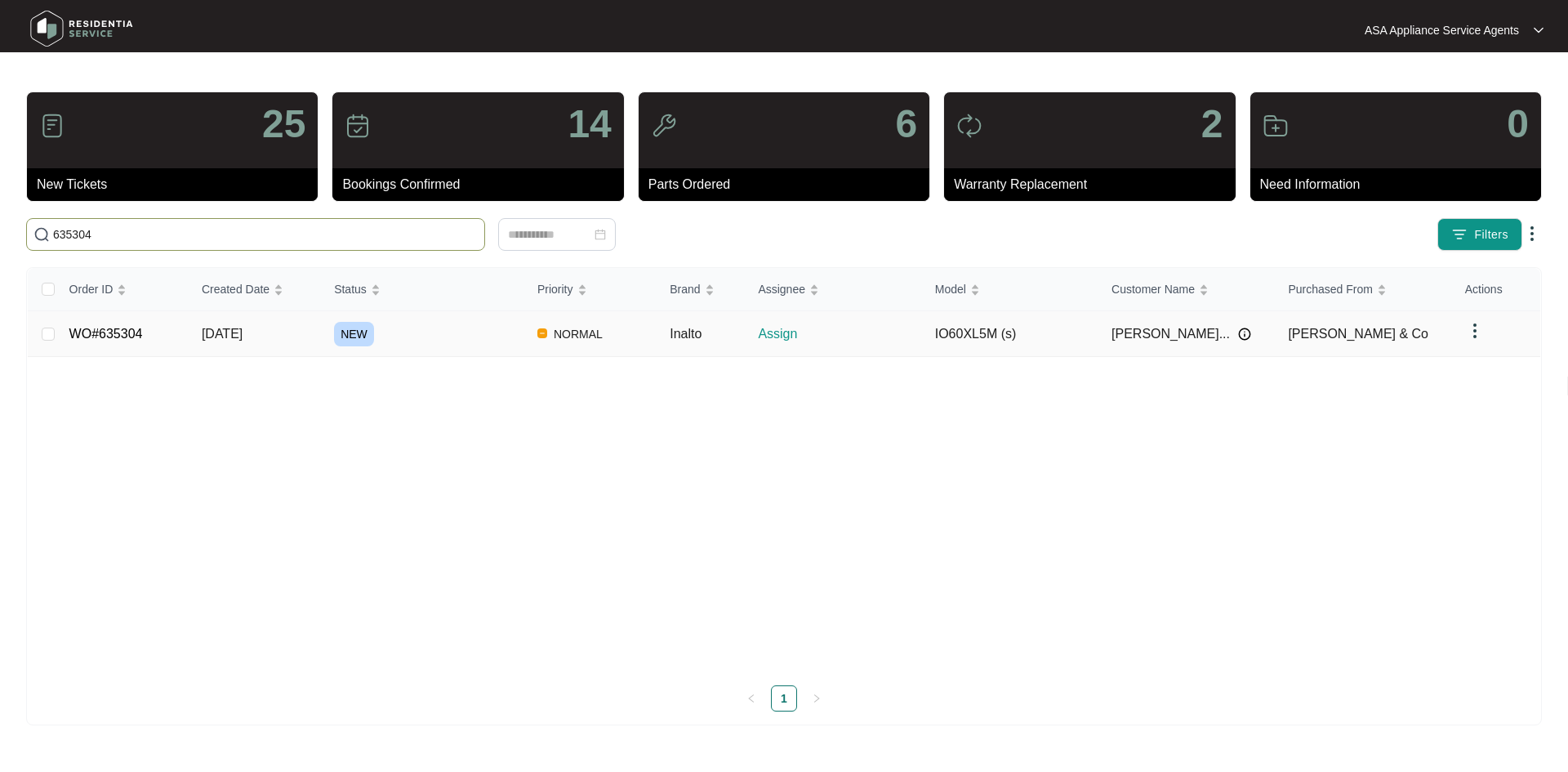
type input "635304"
click at [336, 330] on span "NEW" at bounding box center [354, 335] width 40 height 25
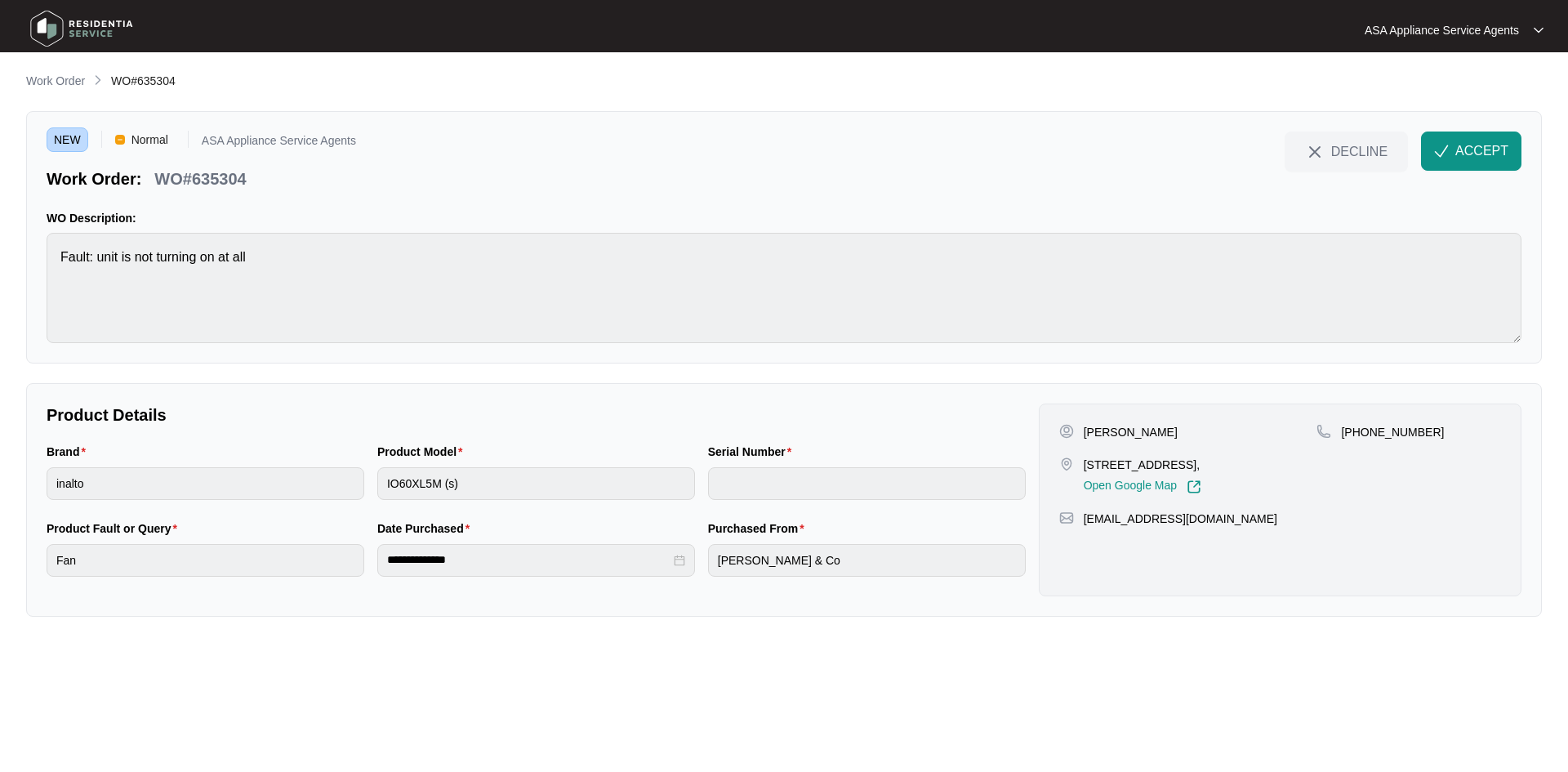
click at [1176, 434] on p "[PERSON_NAME]" at bounding box center [1130, 432] width 94 height 17
click at [1107, 429] on p "[PERSON_NAME]" at bounding box center [1130, 432] width 94 height 17
drag, startPoint x: 1107, startPoint y: 429, endPoint x: 1073, endPoint y: 432, distance: 34.1
click at [1105, 429] on p "[PERSON_NAME]" at bounding box center [1130, 432] width 94 height 17
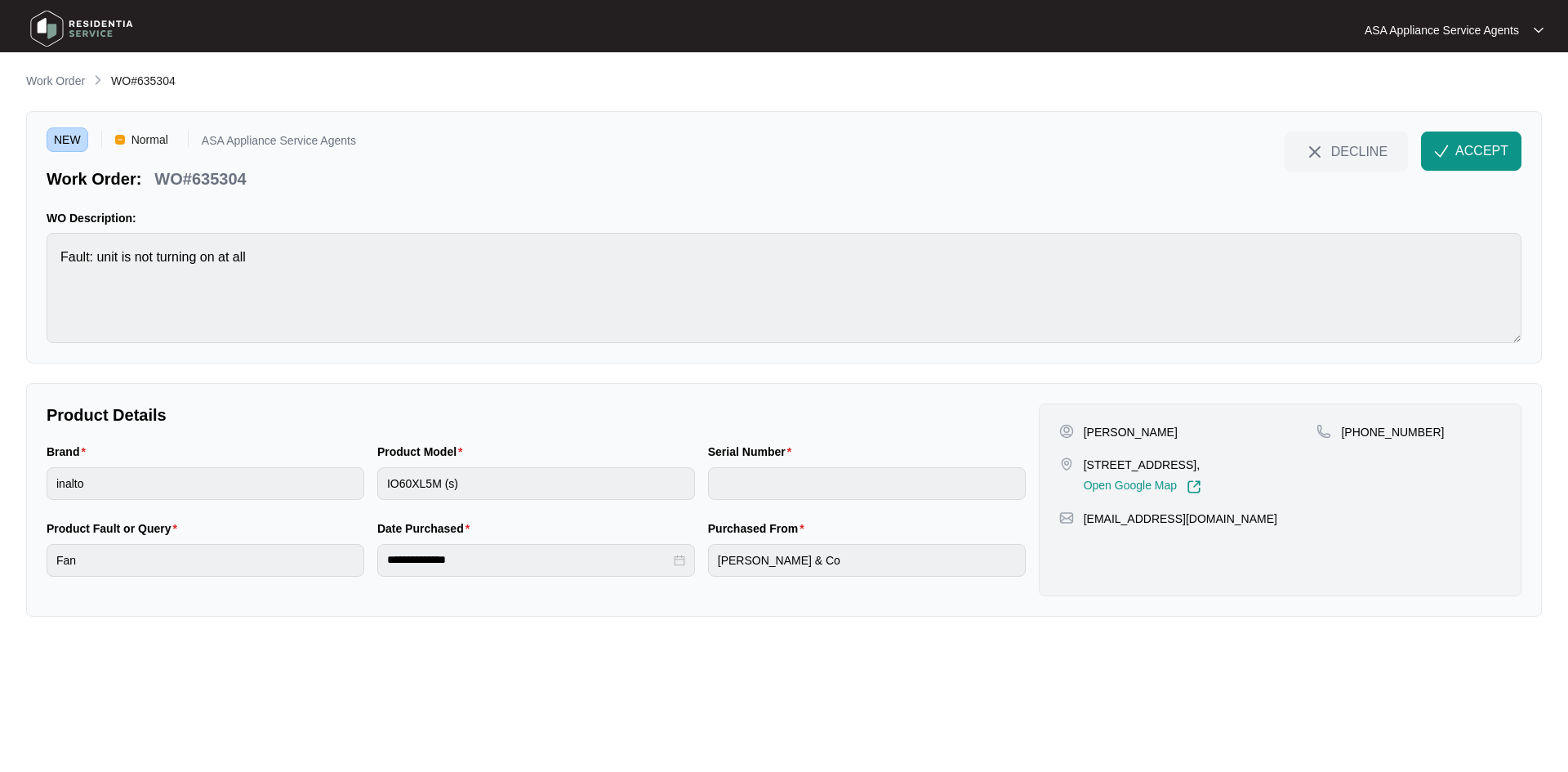
click at [1177, 432] on p "[PERSON_NAME]" at bounding box center [1130, 432] width 94 height 17
click at [1160, 432] on p "[PERSON_NAME]" at bounding box center [1130, 432] width 94 height 17
click at [1104, 435] on p "[PERSON_NAME]" at bounding box center [1130, 432] width 94 height 17
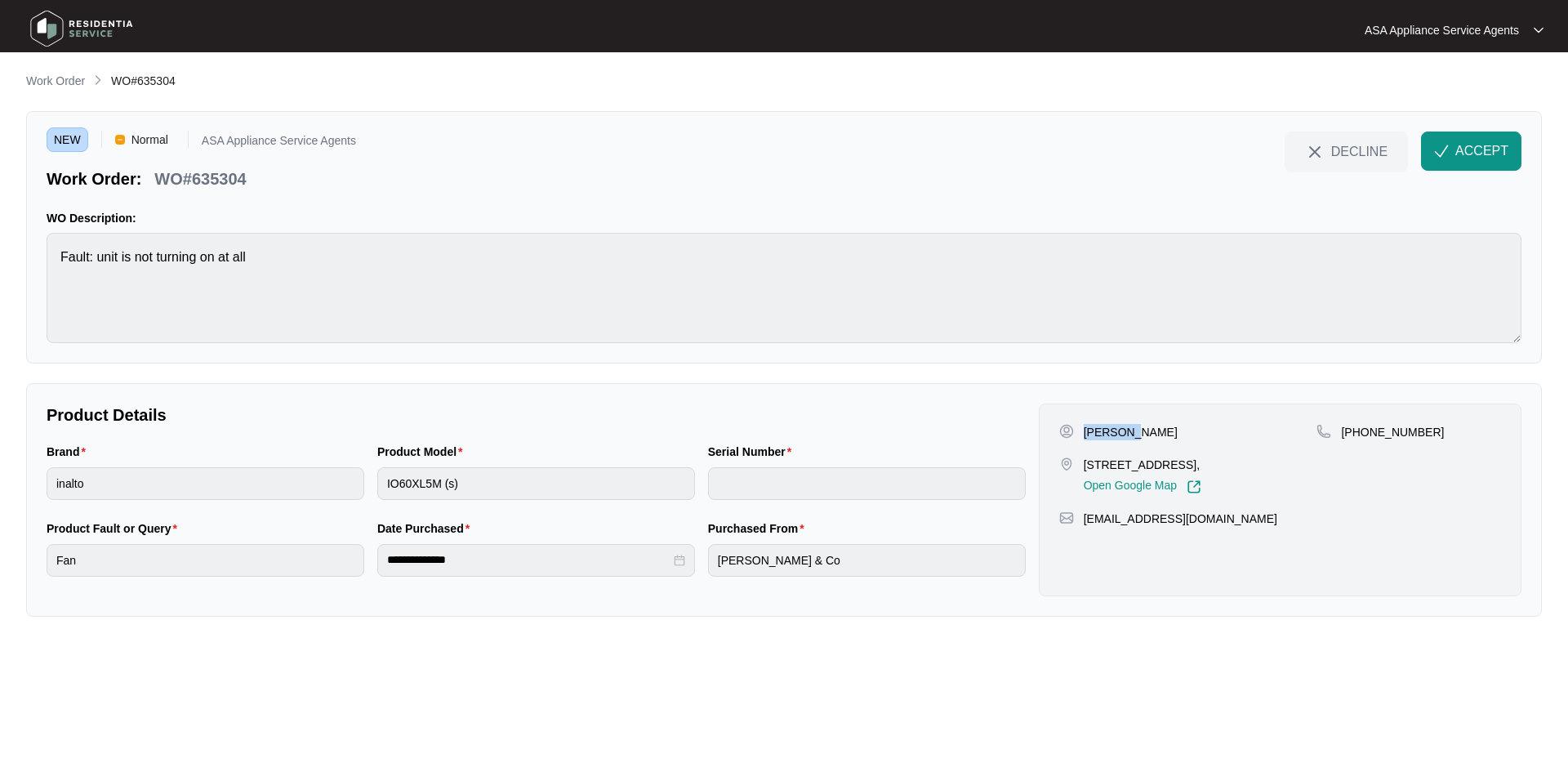
click at [1104, 435] on p "[PERSON_NAME]" at bounding box center [1130, 432] width 94 height 17
drag, startPoint x: 1075, startPoint y: 459, endPoint x: 1200, endPoint y: 467, distance: 125.3
click at [1200, 467] on div "[STREET_ADDRESS], Open Google Map" at bounding box center [1188, 475] width 258 height 37
drag, startPoint x: 1210, startPoint y: 461, endPoint x: 1269, endPoint y: 467, distance: 59.3
click at [1201, 467] on p "[STREET_ADDRESS]," at bounding box center [1142, 465] width 118 height 17
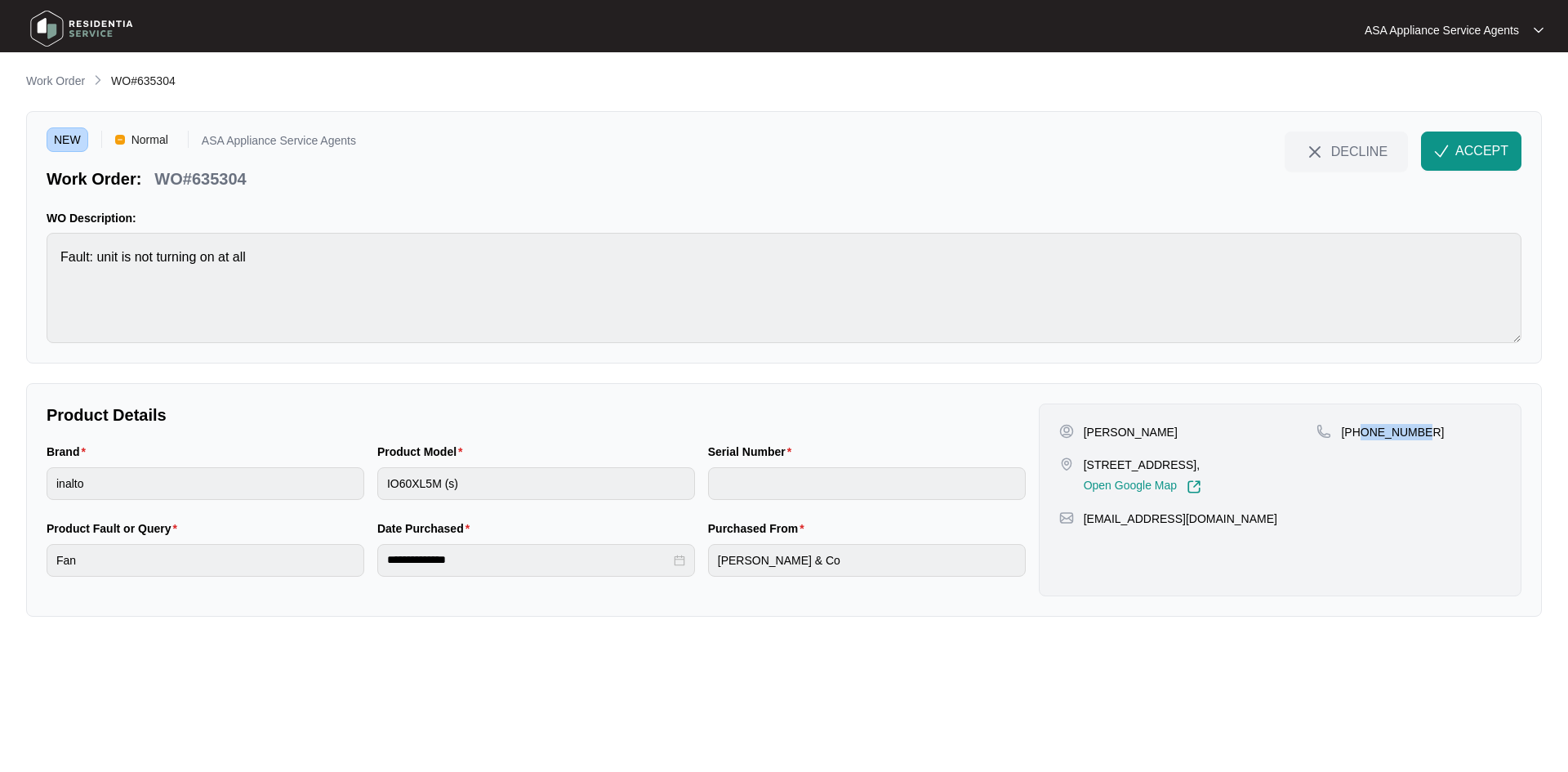
drag, startPoint x: 1359, startPoint y: 432, endPoint x: 1450, endPoint y: 429, distance: 91.0
click at [1450, 429] on div "[PHONE_NUMBER]" at bounding box center [1408, 432] width 185 height 17
drag, startPoint x: 1206, startPoint y: 532, endPoint x: 1082, endPoint y: 537, distance: 124.1
click at [1081, 527] on div "[EMAIL_ADDRESS][DOMAIN_NAME]" at bounding box center [1280, 519] width 442 height 17
click at [22, 271] on main "**********" at bounding box center [784, 386] width 1568 height 772
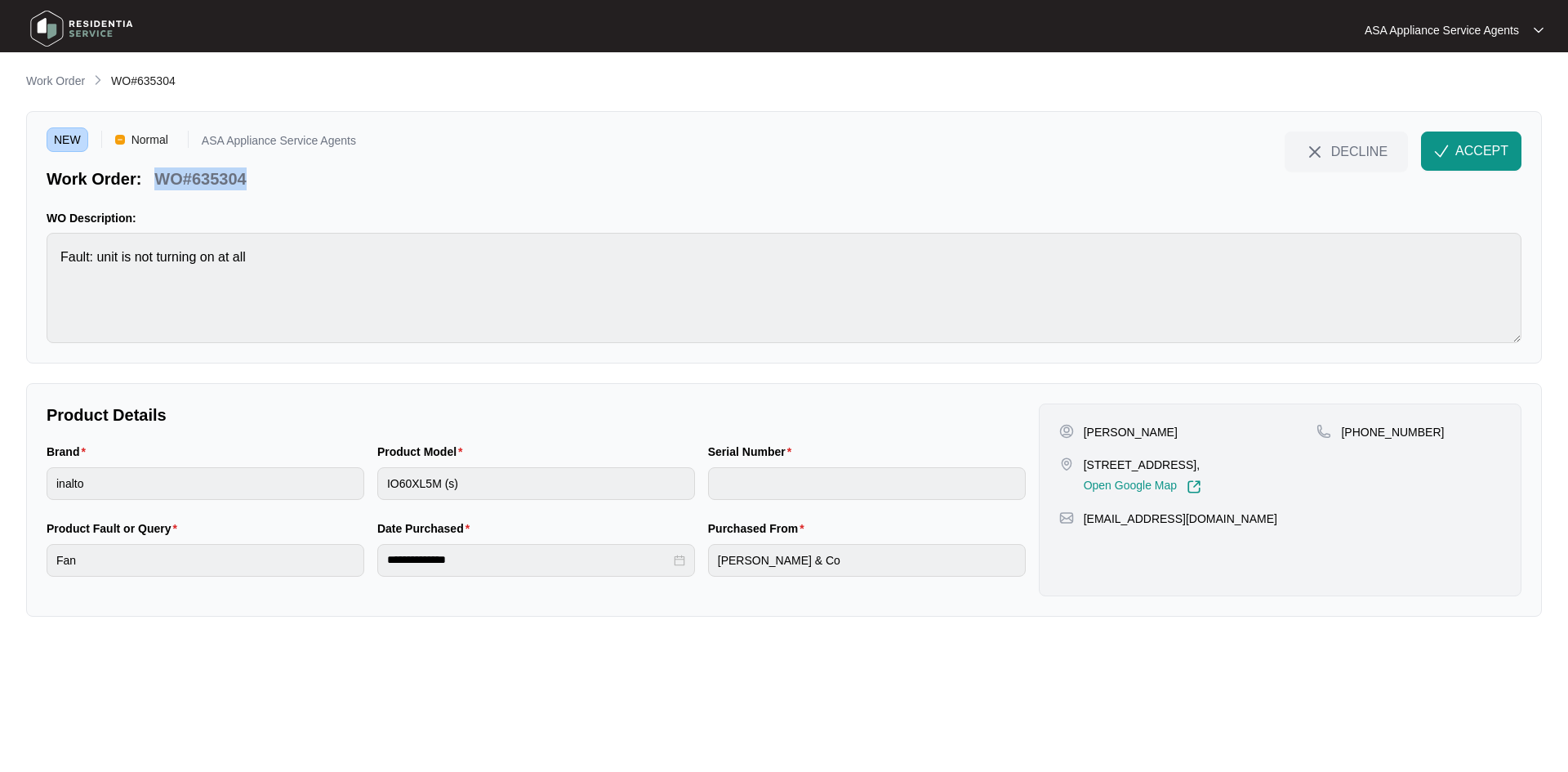
drag, startPoint x: 262, startPoint y: 176, endPoint x: 147, endPoint y: 179, distance: 115.0
click at [147, 179] on div "Work Order: WO#635304" at bounding box center [201, 176] width 310 height 29
click at [285, 189] on div "Work Order: WO#635304" at bounding box center [201, 176] width 310 height 29
drag, startPoint x: 273, startPoint y: 180, endPoint x: 155, endPoint y: 184, distance: 118.1
click at [155, 184] on div "Work Order: WO#635304" at bounding box center [201, 176] width 310 height 29
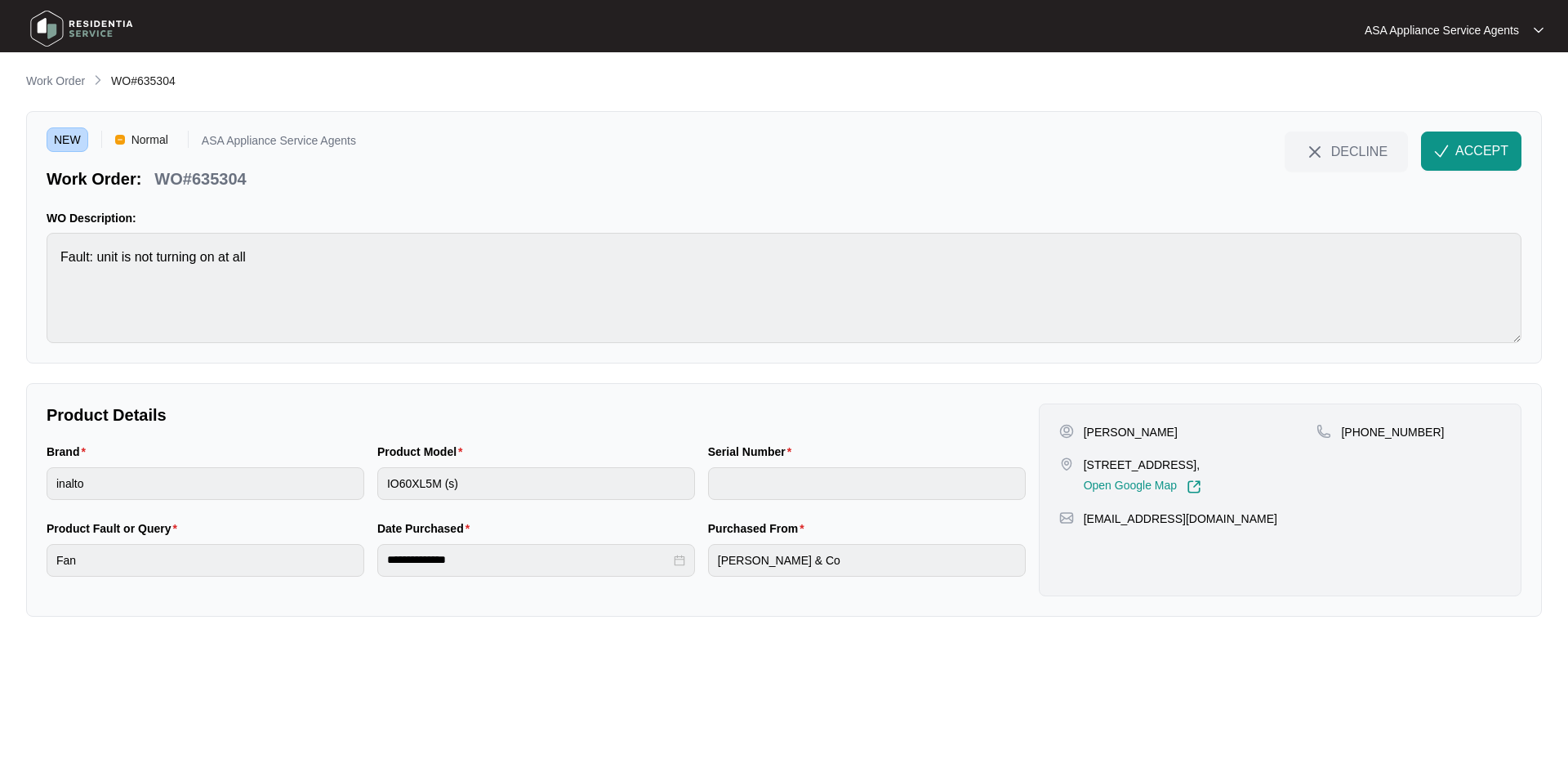
click at [374, 487] on div "Product Model IO60XL5M (s)" at bounding box center [536, 481] width 331 height 77
click at [1475, 153] on span "ACCEPT" at bounding box center [1482, 152] width 53 height 20
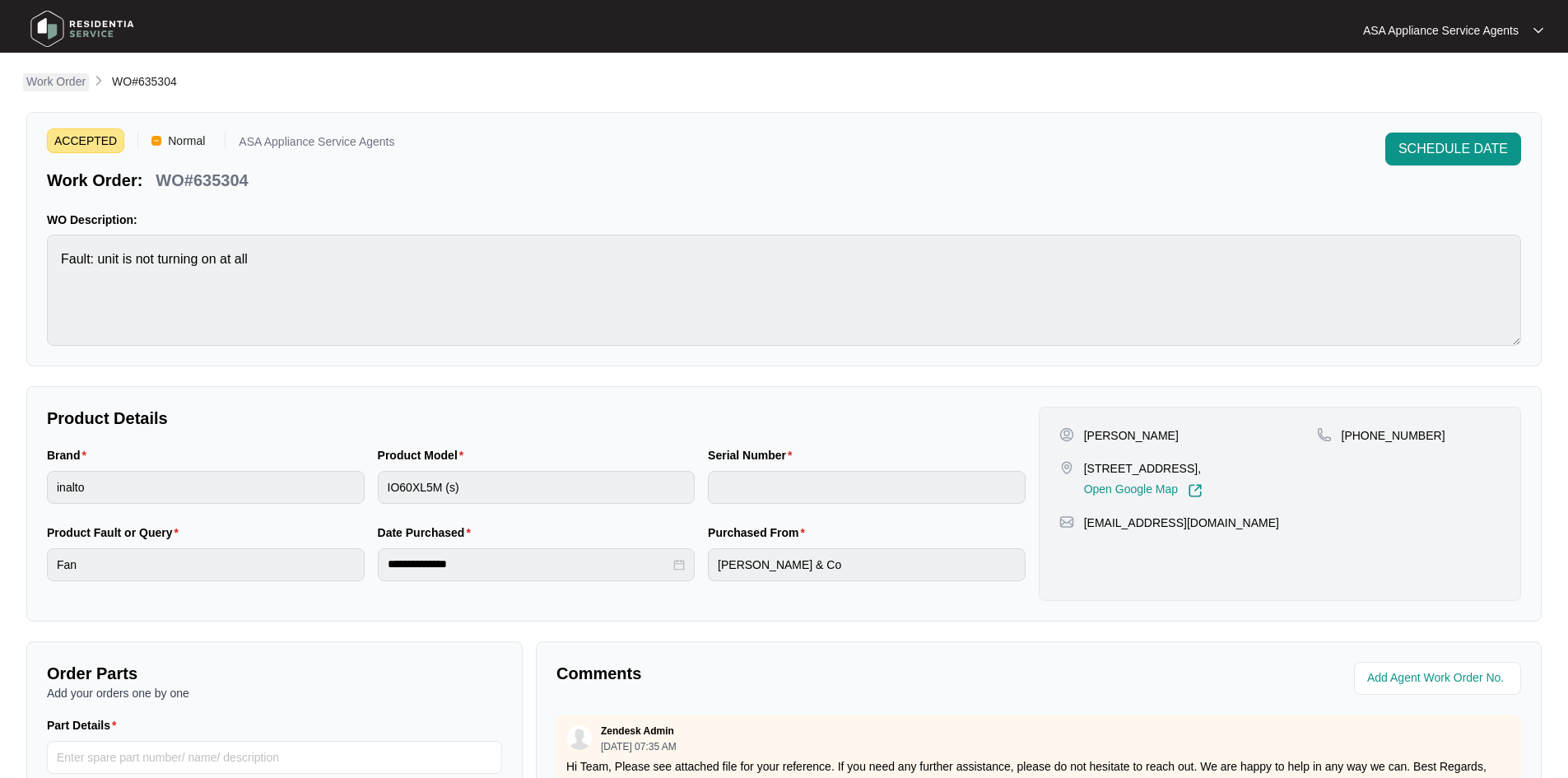
click at [55, 83] on p "Work Order" at bounding box center [56, 82] width 59 height 17
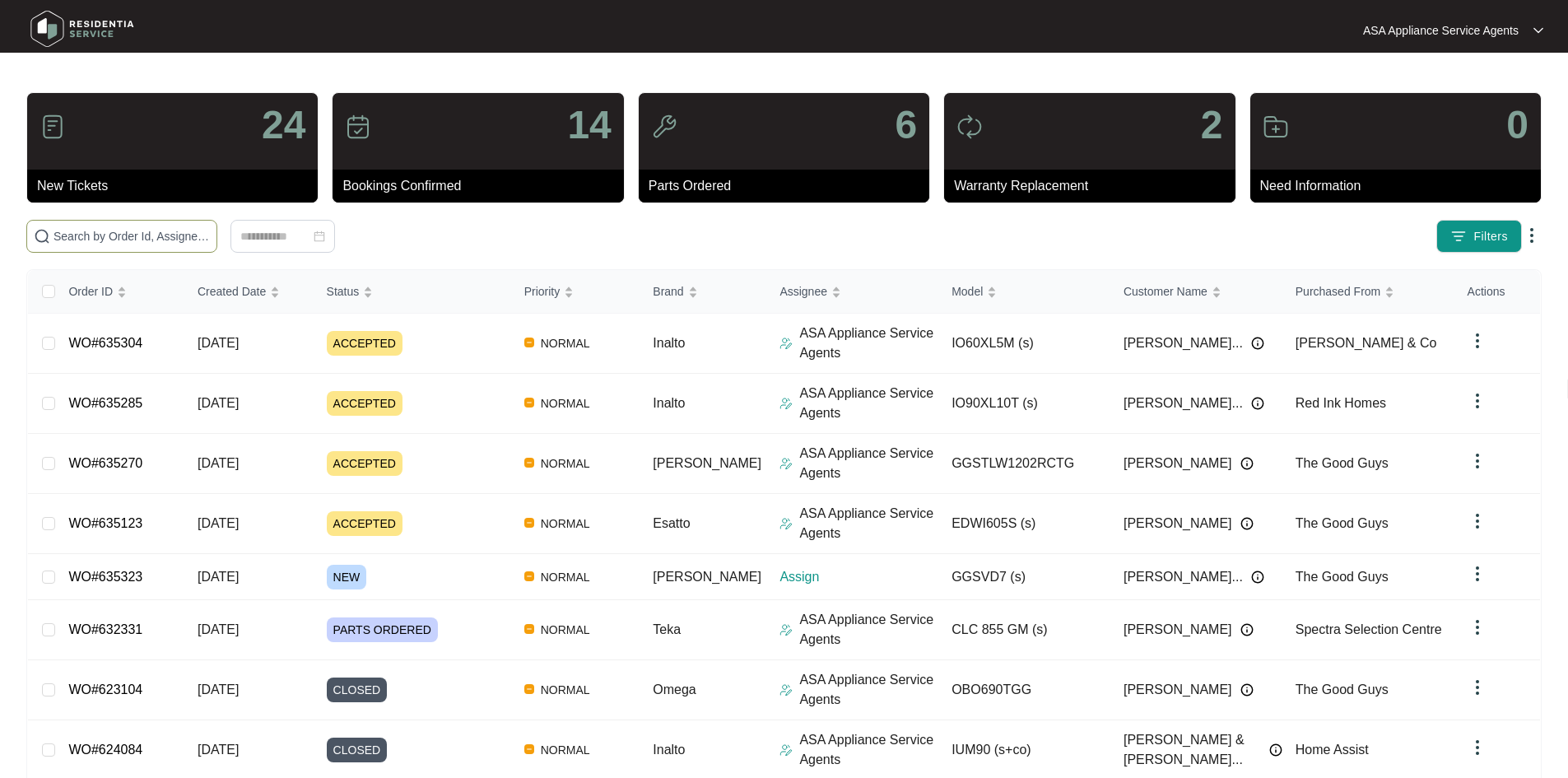
click at [189, 230] on input "text" at bounding box center [131, 236] width 156 height 18
paste input "635323"
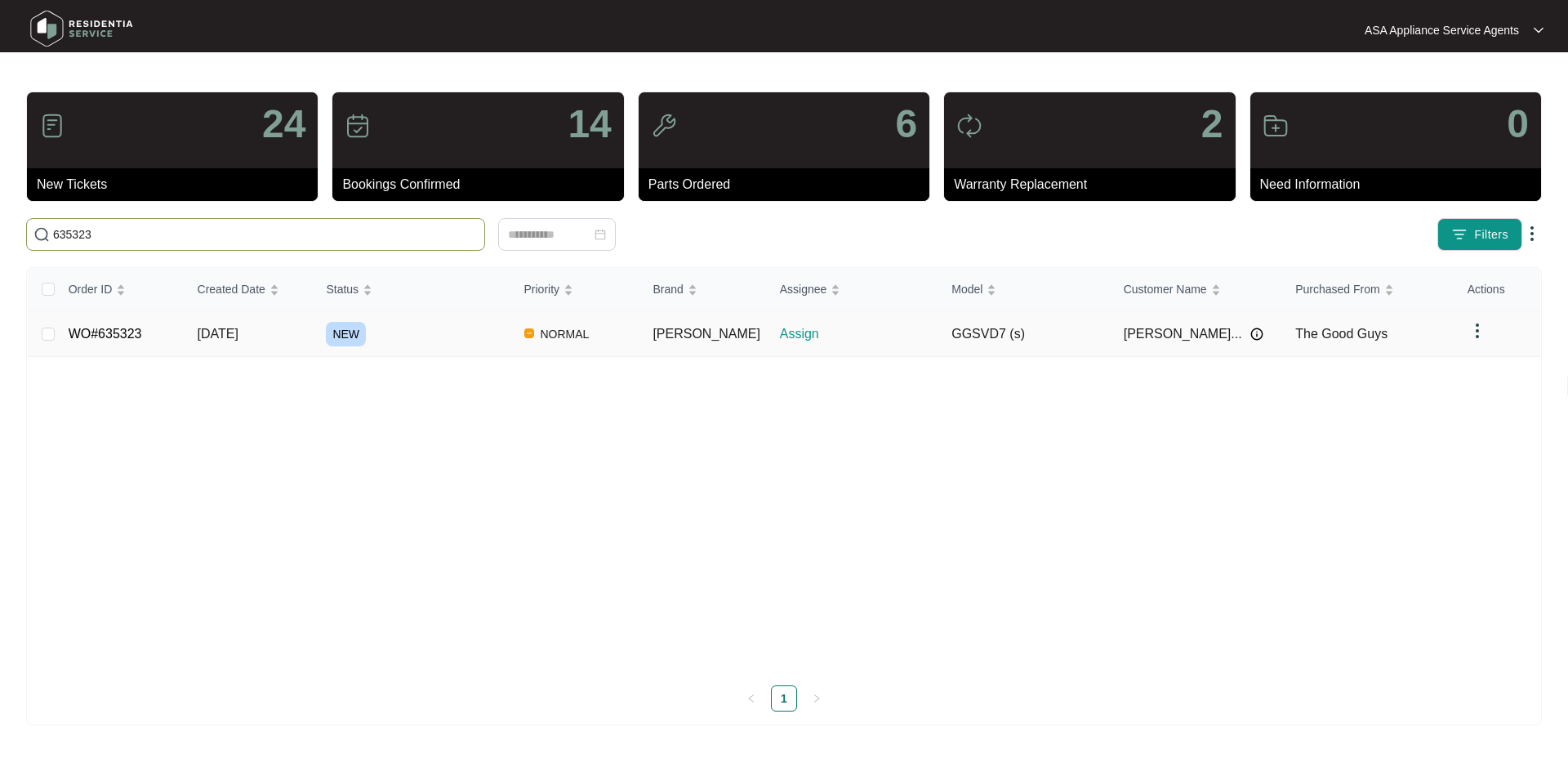
type input "635323"
click at [284, 330] on td "[DATE]" at bounding box center [249, 334] width 129 height 46
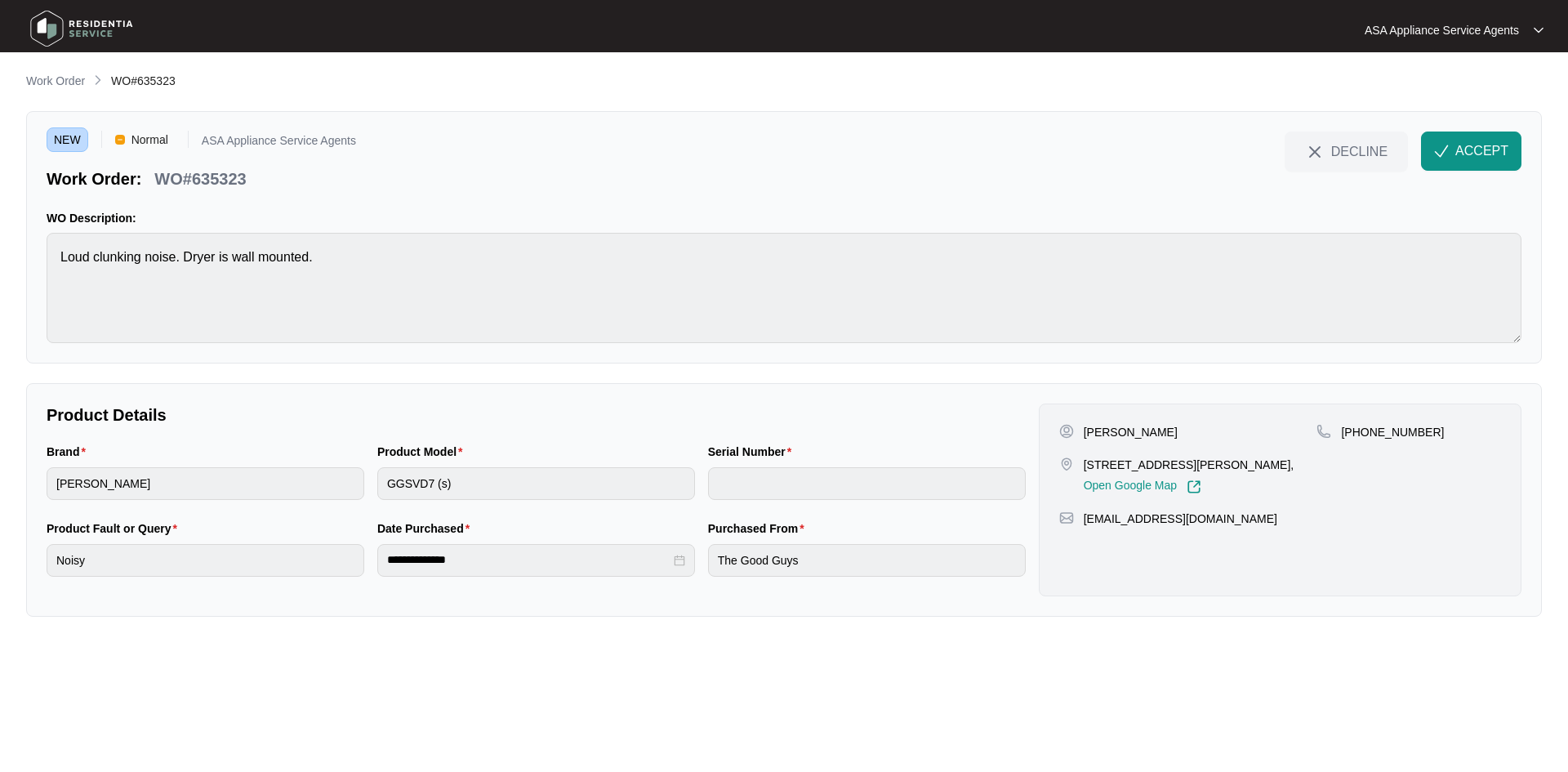
click at [1157, 435] on p "[PERSON_NAME]" at bounding box center [1130, 432] width 94 height 17
click at [1109, 427] on p "[PERSON_NAME]" at bounding box center [1130, 432] width 94 height 17
drag, startPoint x: 1085, startPoint y: 460, endPoint x: 1167, endPoint y: 463, distance: 82.1
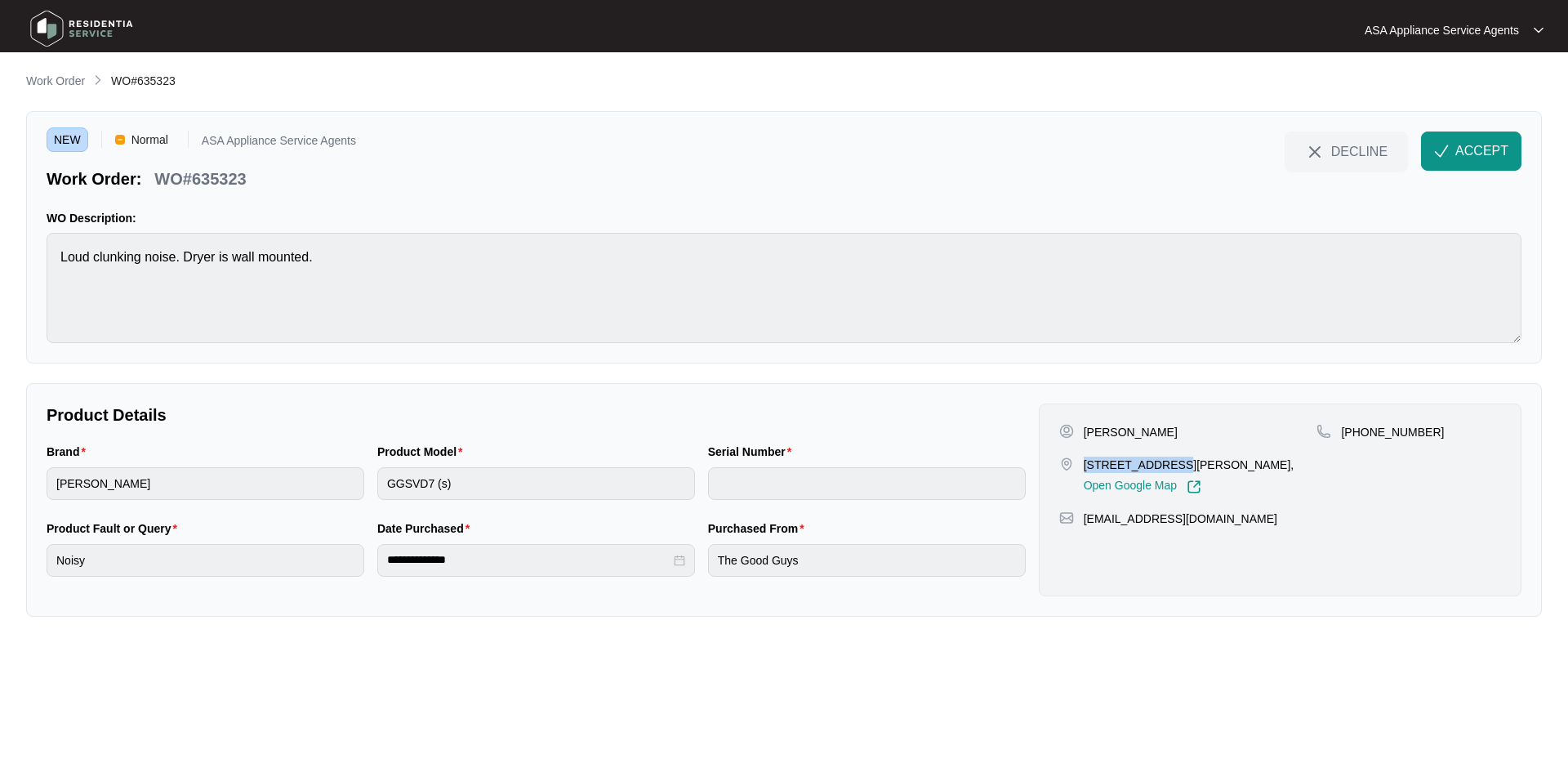
click at [1167, 463] on p "[STREET_ADDRESS][PERSON_NAME]," at bounding box center [1189, 465] width 211 height 17
click at [1168, 465] on p "[STREET_ADDRESS][PERSON_NAME]," at bounding box center [1189, 465] width 211 height 17
drag, startPoint x: 1219, startPoint y: 467, endPoint x: 1170, endPoint y: 466, distance: 49.0
click at [1170, 466] on p "[STREET_ADDRESS][PERSON_NAME]," at bounding box center [1189, 465] width 211 height 17
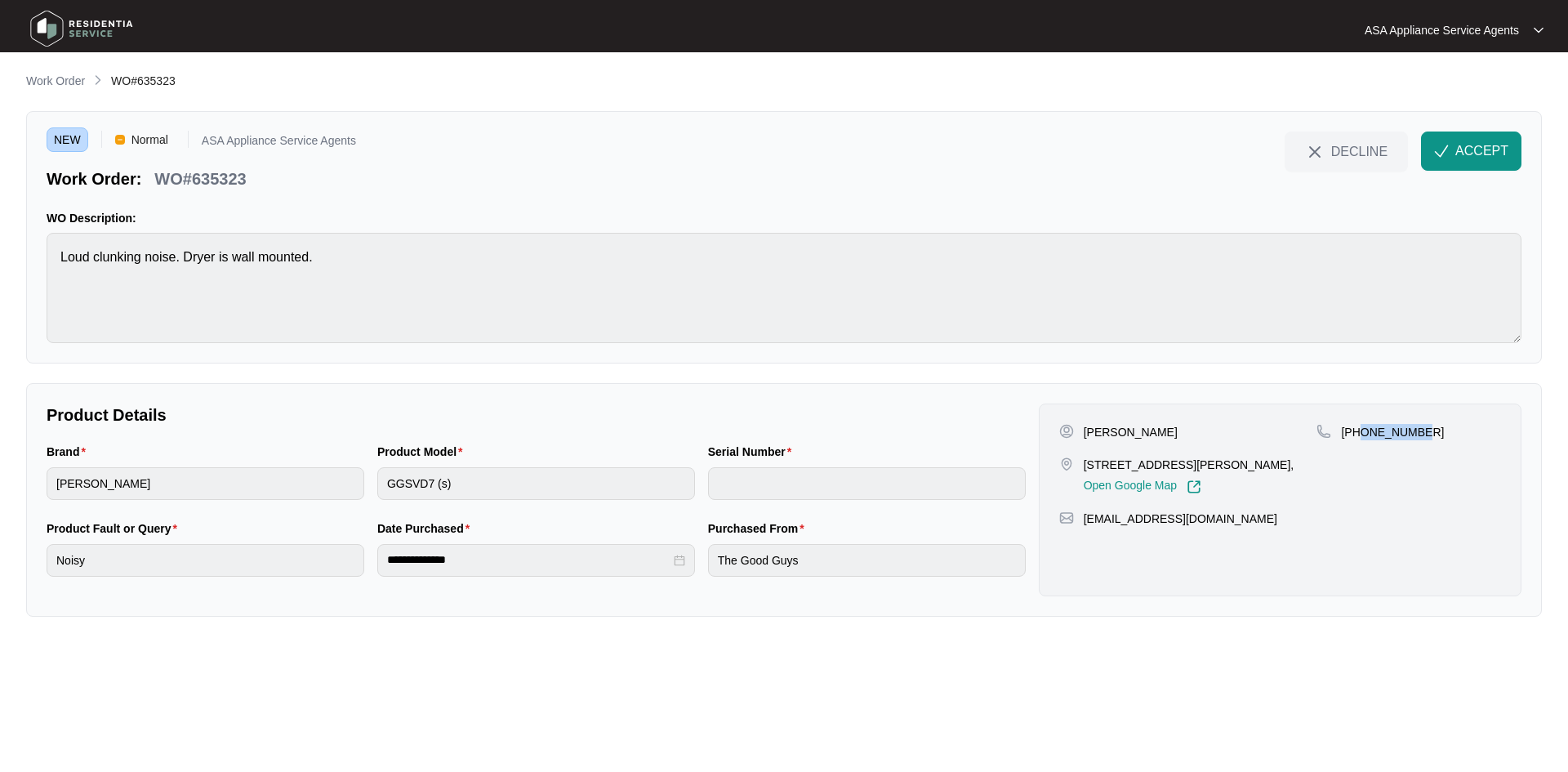
drag, startPoint x: 1359, startPoint y: 430, endPoint x: 1457, endPoint y: 434, distance: 98.1
click at [1457, 434] on div "[PHONE_NUMBER]" at bounding box center [1408, 432] width 185 height 17
drag, startPoint x: 1211, startPoint y: 519, endPoint x: 1085, endPoint y: 520, distance: 126.0
click at [1085, 520] on div "[EMAIL_ADDRESS][DOMAIN_NAME]" at bounding box center [1280, 519] width 442 height 17
click at [324, 490] on div "Brand [PERSON_NAME] Product Model GGSVD7 (s) Serial Number" at bounding box center [536, 481] width 993 height 77
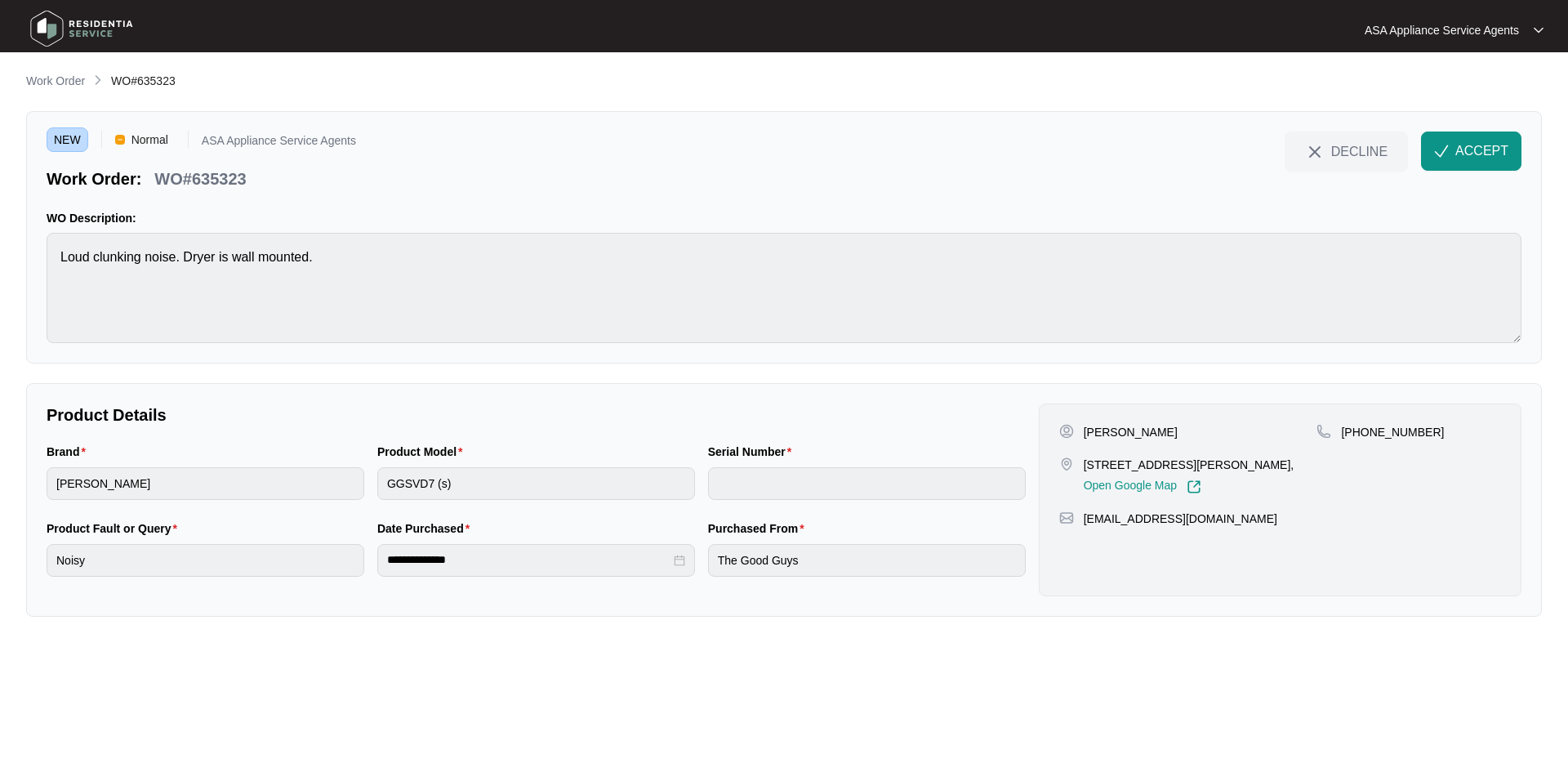
click at [0, 287] on html "**********" at bounding box center [784, 386] width 1568 height 772
drag, startPoint x: 257, startPoint y: 174, endPoint x: 158, endPoint y: 174, distance: 99.0
click at [158, 174] on div "Work Order: WO#635323" at bounding box center [201, 176] width 310 height 29
click at [1477, 151] on span "ACCEPT" at bounding box center [1482, 152] width 53 height 20
